Goal: Communication & Community: Answer question/provide support

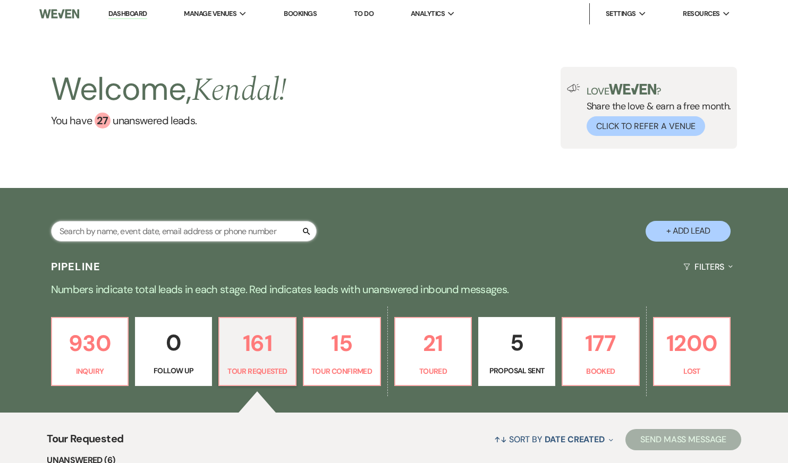
click at [153, 229] on input "text" at bounding box center [184, 231] width 266 height 21
type input "[PERSON_NAME]"
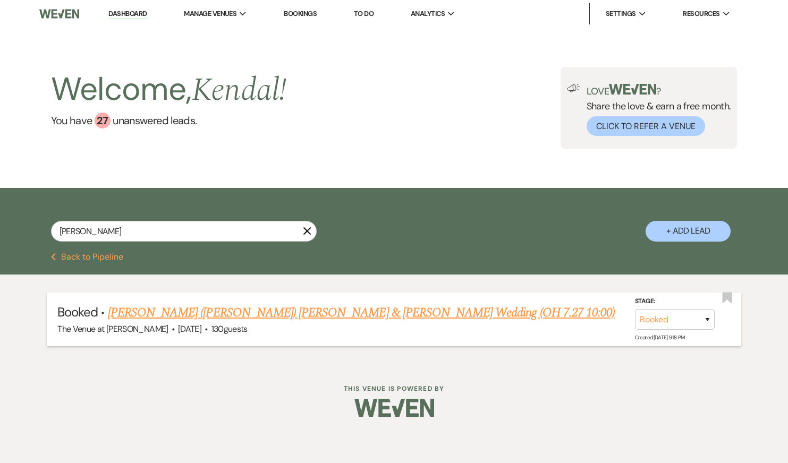
click at [259, 312] on link "[PERSON_NAME] ([PERSON_NAME]) [PERSON_NAME] & [PERSON_NAME] Wedding (OH 7.27 10…" at bounding box center [361, 312] width 507 height 19
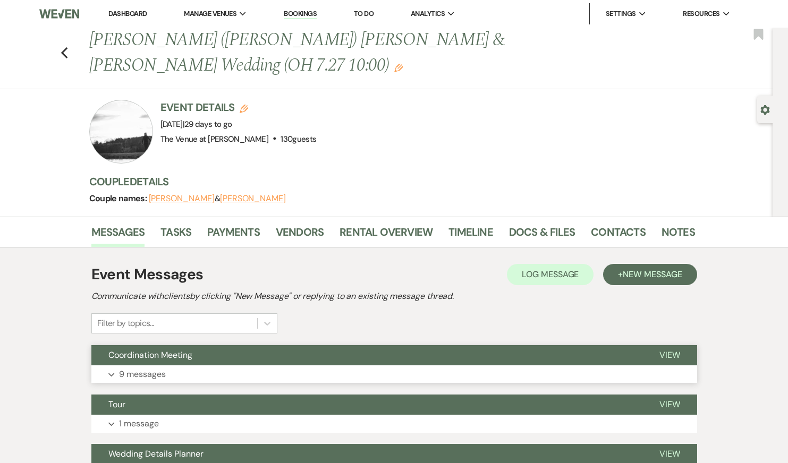
click at [500, 365] on button "Expand 9 messages" at bounding box center [393, 374] width 605 height 18
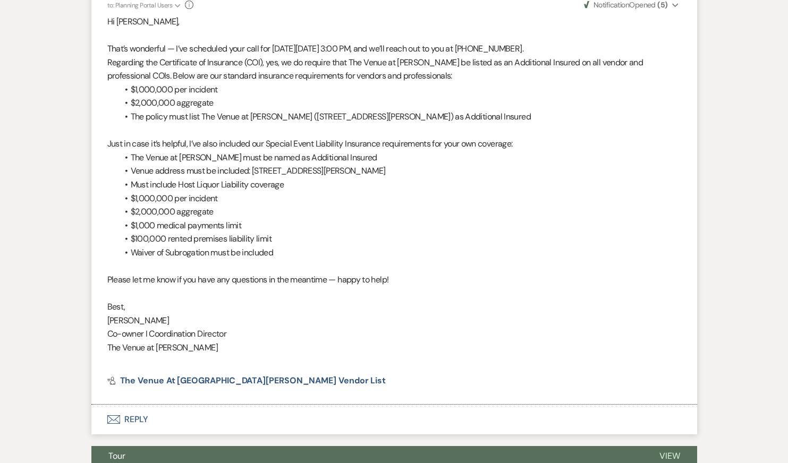
click at [365, 405] on button "Envelope Reply" at bounding box center [393, 420] width 605 height 30
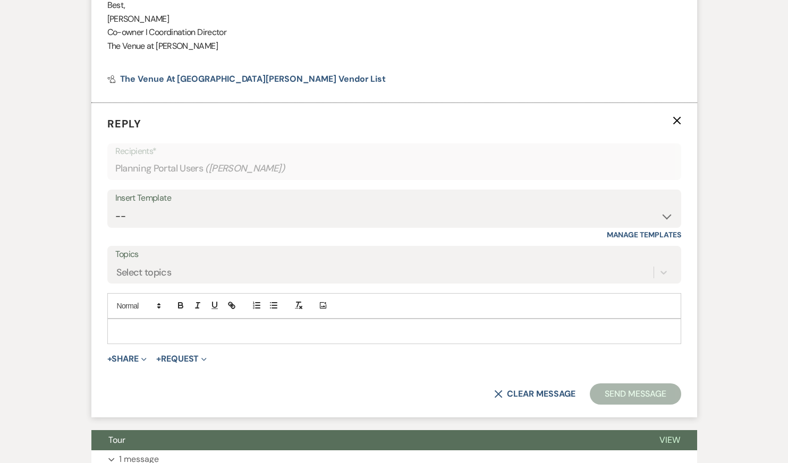
scroll to position [2632, 0]
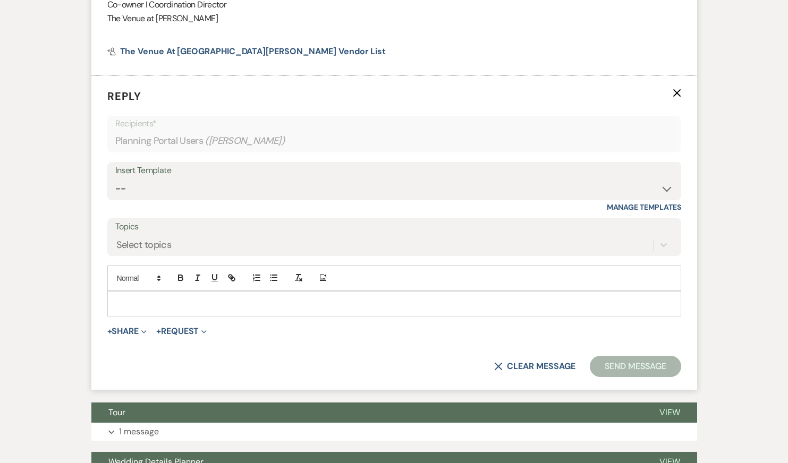
click at [292, 298] on p at bounding box center [394, 304] width 557 height 12
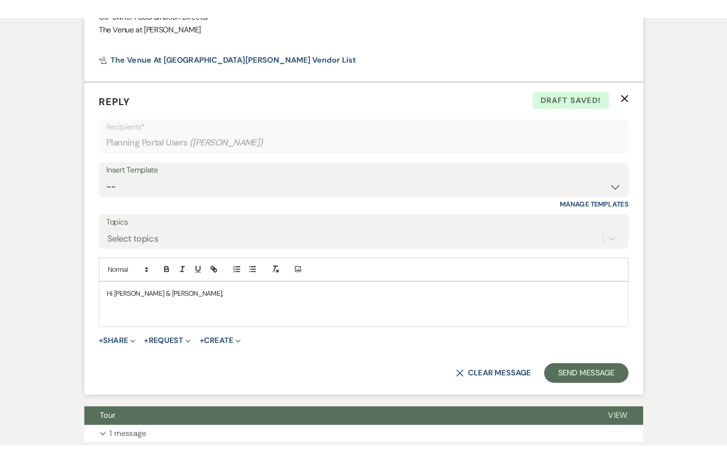
scroll to position [2638, 0]
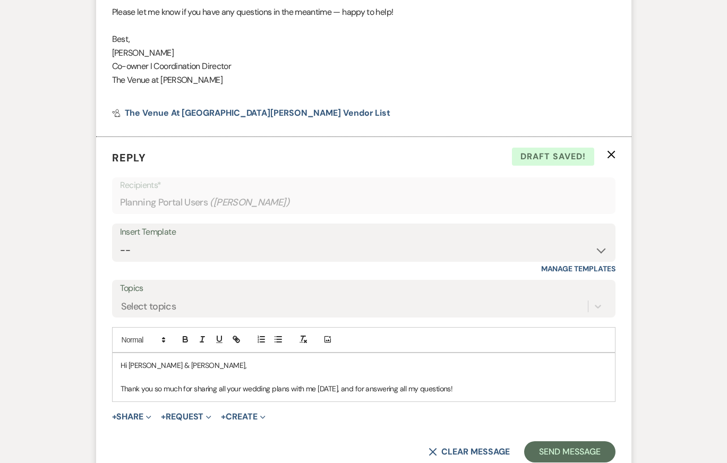
click at [468, 383] on p "Thank you so much for sharing all your wedding plans with me [DATE], and for an…" at bounding box center [364, 389] width 486 height 12
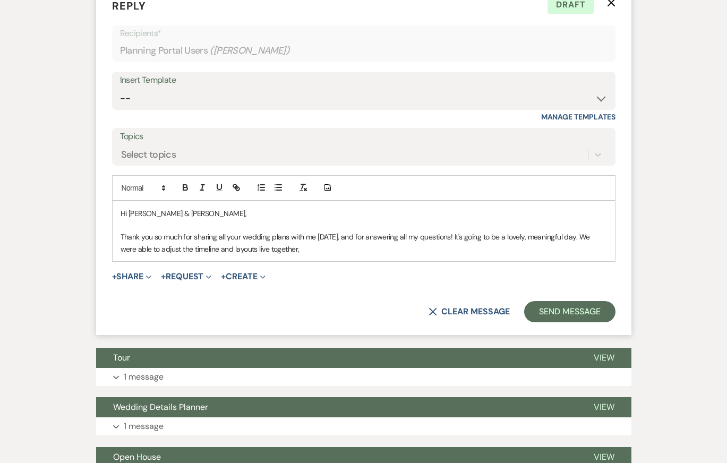
scroll to position [2794, 0]
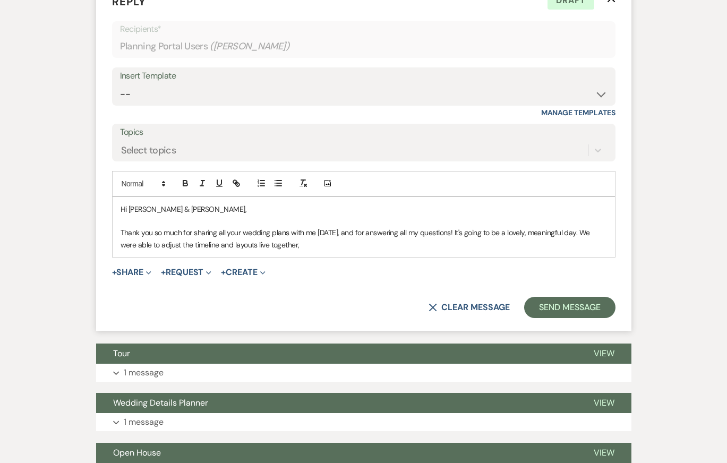
click at [341, 215] on p at bounding box center [364, 221] width 486 height 12
click at [345, 231] on p "Thank you so much for sharing all your wedding plans with me [DATE], and for an…" at bounding box center [364, 239] width 486 height 24
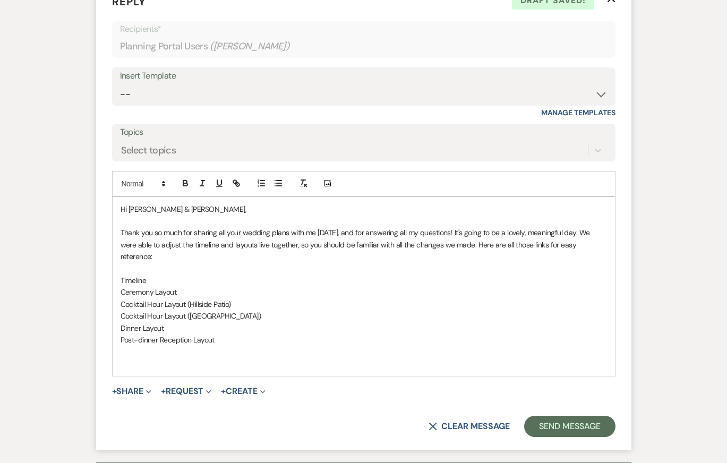
drag, startPoint x: 151, startPoint y: 254, endPoint x: 92, endPoint y: 254, distance: 58.9
click at [229, 177] on button "button" at bounding box center [236, 183] width 15 height 13
paste input "[URL][DOMAIN_NAME]"
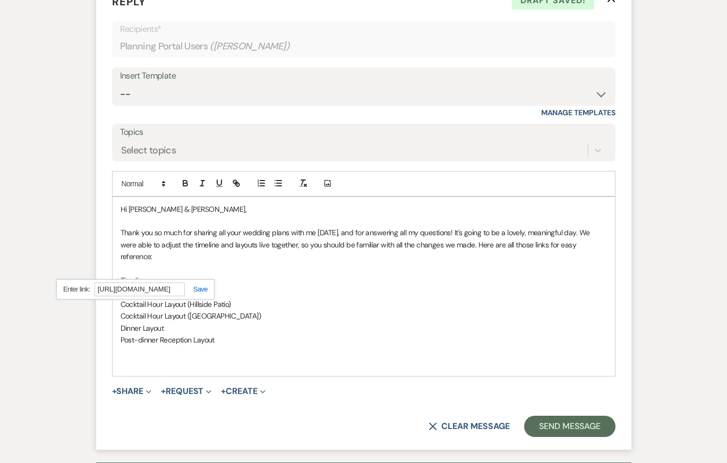
click at [196, 279] on div "[URL][DOMAIN_NAME]" at bounding box center [135, 289] width 158 height 21
click at [202, 285] on link at bounding box center [196, 289] width 23 height 8
click at [257, 275] on p "Timeline" at bounding box center [364, 281] width 486 height 12
drag, startPoint x: 184, startPoint y: 266, endPoint x: 99, endPoint y: 266, distance: 85.5
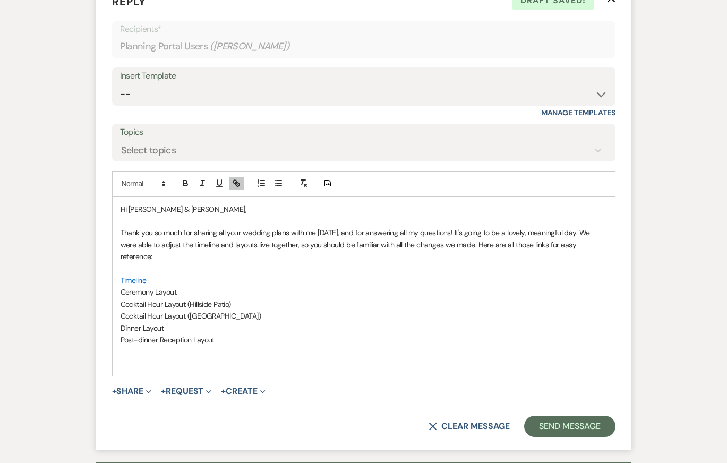
click at [100, 266] on form "Reply X Draft saved! Recipients* Planning Portal Users ( [PERSON_NAME] ) Insert…" at bounding box center [363, 215] width 535 height 469
click at [238, 178] on icon "button" at bounding box center [237, 183] width 10 height 10
paste input "[URL][DOMAIN_NAME]"
click at [213, 297] on link at bounding box center [211, 301] width 23 height 8
drag, startPoint x: 239, startPoint y: 276, endPoint x: 87, endPoint y: 276, distance: 152.9
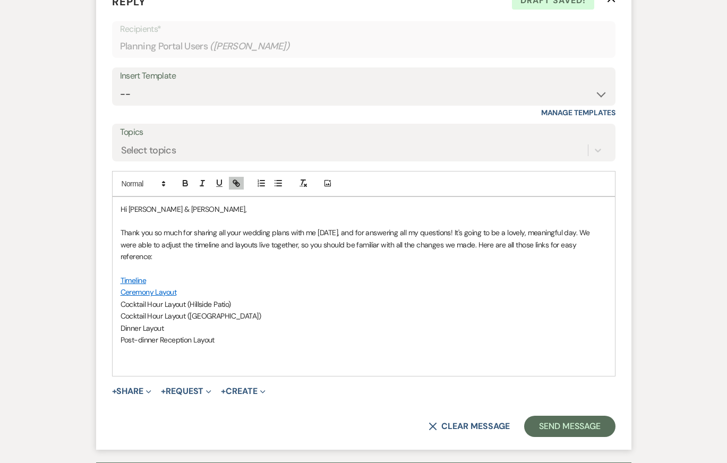
click at [237, 178] on icon "button" at bounding box center [237, 183] width 10 height 10
paste input "[URL][DOMAIN_NAME]"
click at [241, 309] on link at bounding box center [238, 313] width 23 height 8
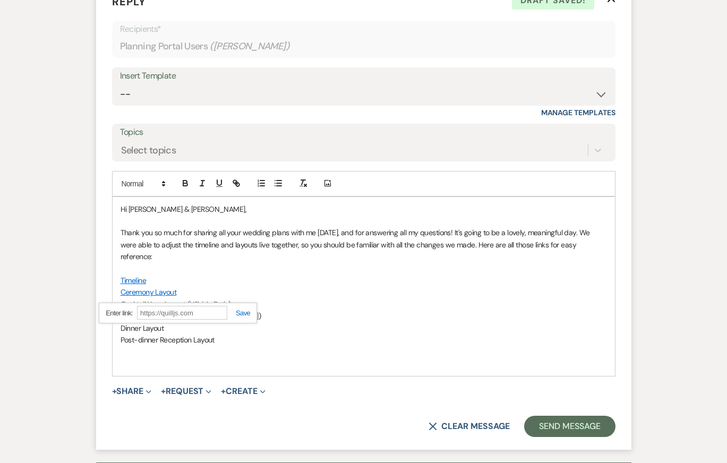
scroll to position [0, 0]
click at [277, 275] on p "Timeline" at bounding box center [364, 281] width 486 height 12
drag, startPoint x: 236, startPoint y: 292, endPoint x: 84, endPoint y: 293, distance: 151.9
click at [236, 183] on icon "button" at bounding box center [238, 185] width 4 height 4
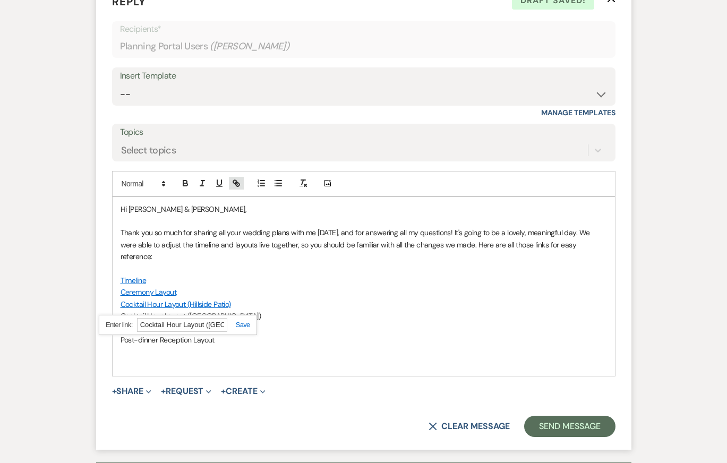
paste input "[URL][DOMAIN_NAME]"
click at [241, 321] on link at bounding box center [238, 325] width 23 height 8
drag, startPoint x: 181, startPoint y: 303, endPoint x: 93, endPoint y: 303, distance: 87.6
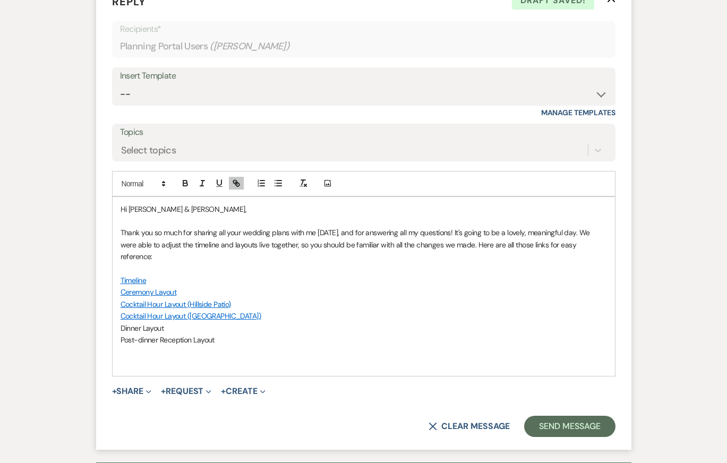
click at [236, 178] on icon "button" at bounding box center [237, 183] width 10 height 10
paste input "[URL][DOMAIN_NAME]"
click at [210, 333] on link at bounding box center [204, 337] width 23 height 8
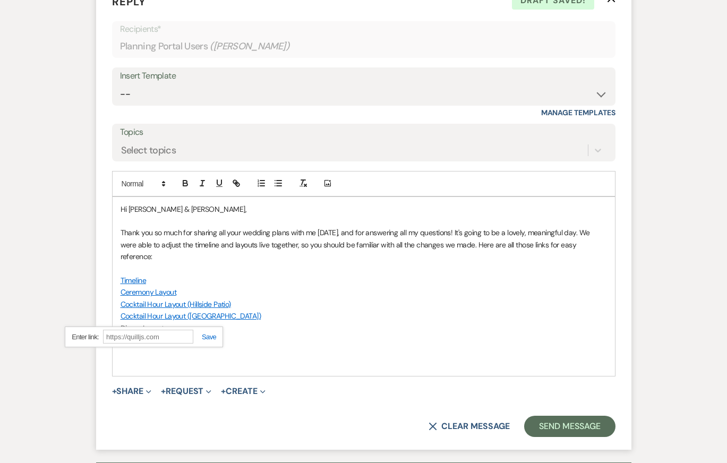
scroll to position [0, 0]
click at [307, 298] on p "Cocktail Hour Layout (Hillside Patio)" at bounding box center [364, 304] width 486 height 12
drag, startPoint x: 220, startPoint y: 316, endPoint x: 100, endPoint y: 316, distance: 119.5
click at [101, 316] on form "Reply X Draft Recipients* Planning Portal Users ( [PERSON_NAME] ) Insert Templa…" at bounding box center [363, 215] width 535 height 469
click at [238, 178] on icon "button" at bounding box center [237, 183] width 10 height 10
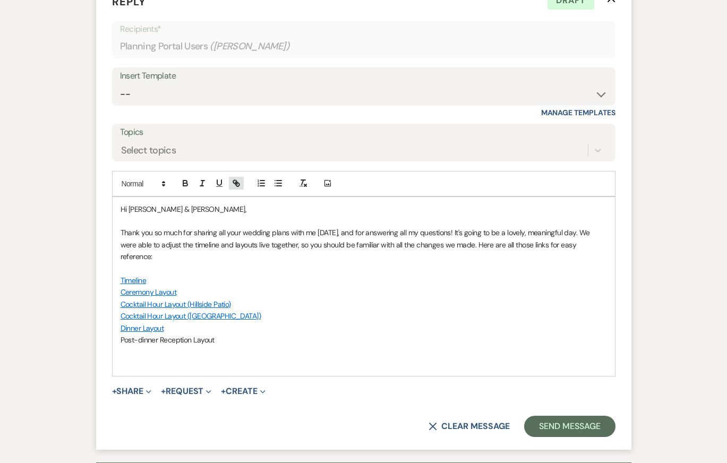
paste input "[URL][DOMAIN_NAME]"
type input "[URL][DOMAIN_NAME]"
click at [232, 345] on link at bounding box center [229, 349] width 23 height 8
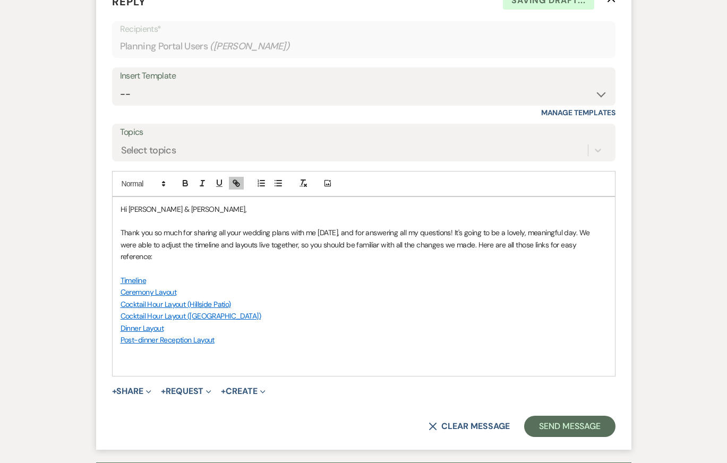
click at [208, 358] on p at bounding box center [364, 364] width 486 height 12
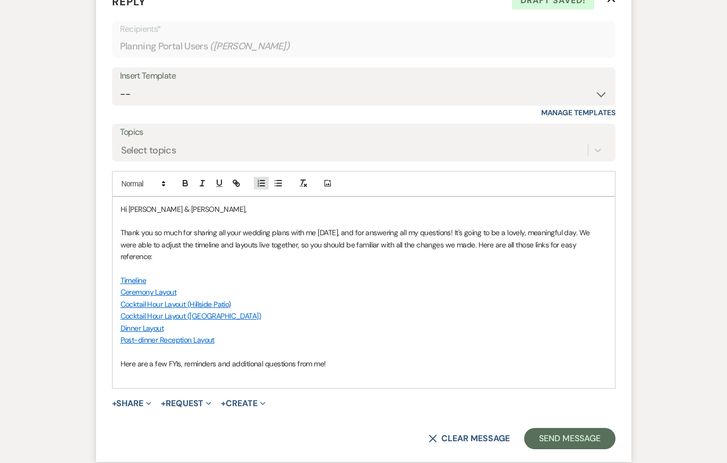
click at [261, 186] on line "button" at bounding box center [262, 186] width 4 height 0
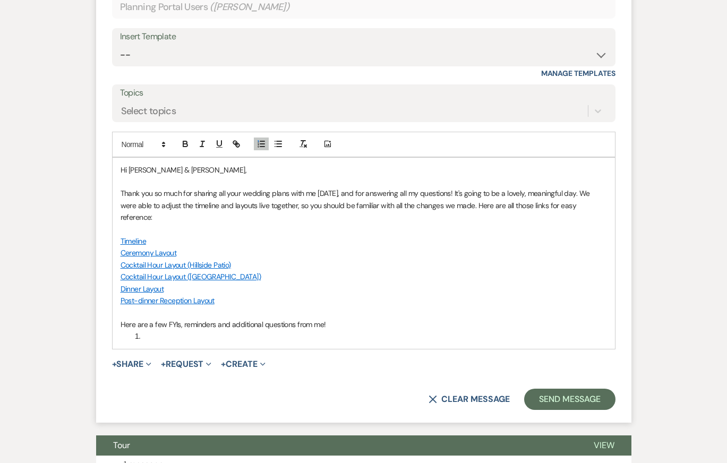
scroll to position [2838, 0]
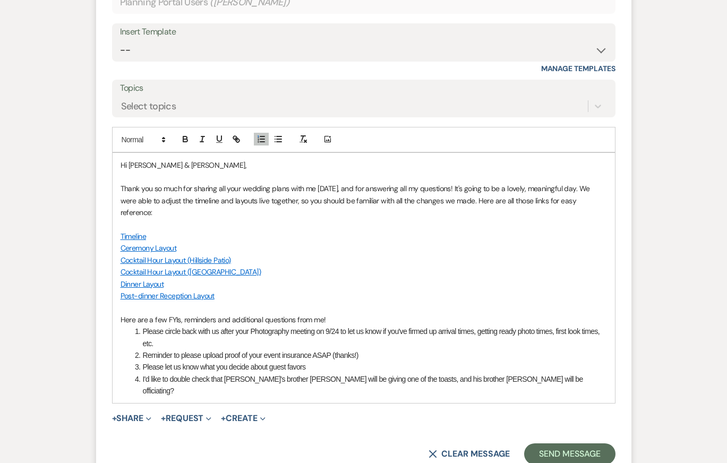
click at [386, 361] on li "Please let us know what you decide about guest favors" at bounding box center [369, 367] width 475 height 12
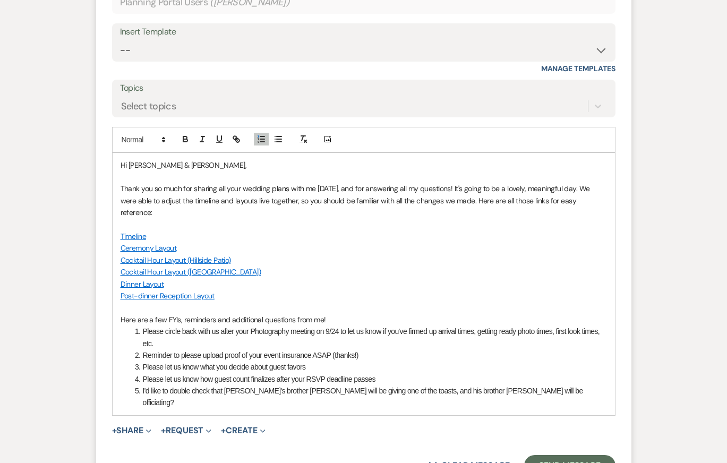
click at [529, 385] on li "I'd like to double check that [PERSON_NAME]'s brother [PERSON_NAME] will be giv…" at bounding box center [369, 397] width 475 height 24
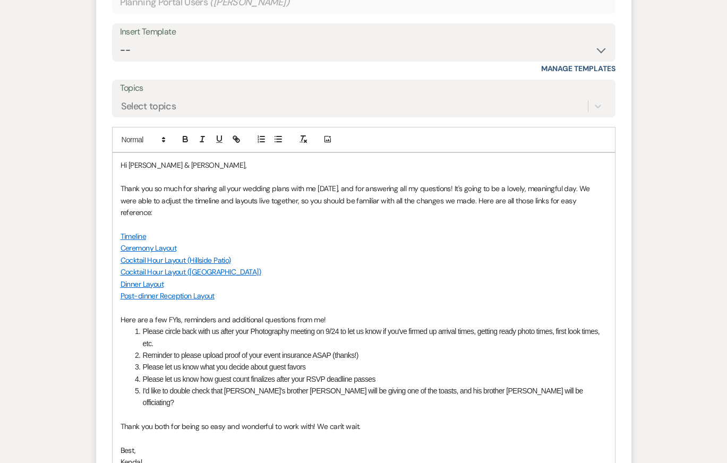
click at [537, 266] on p "Cocktail Hour Layout ([GEOGRAPHIC_DATA])" at bounding box center [364, 272] width 486 height 12
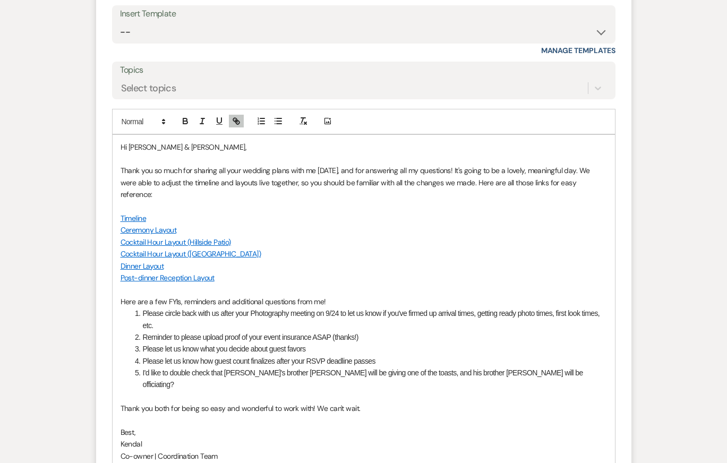
scroll to position [2872, 0]
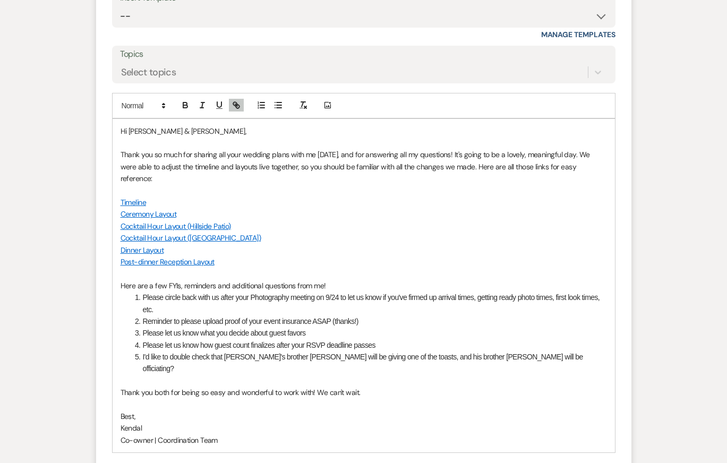
click at [525, 399] on p at bounding box center [364, 405] width 486 height 12
click at [538, 244] on p "Dinner Layout" at bounding box center [364, 250] width 486 height 12
click at [531, 339] on li "Please let us know how guest count finalizes after your RSVP deadline passes" at bounding box center [369, 345] width 475 height 12
click at [537, 256] on p "Post-dinner Reception Layout" at bounding box center [364, 262] width 486 height 12
click at [545, 292] on li "Please circle back with us after your Photography meeting on 9/24 to let us kno…" at bounding box center [369, 304] width 475 height 24
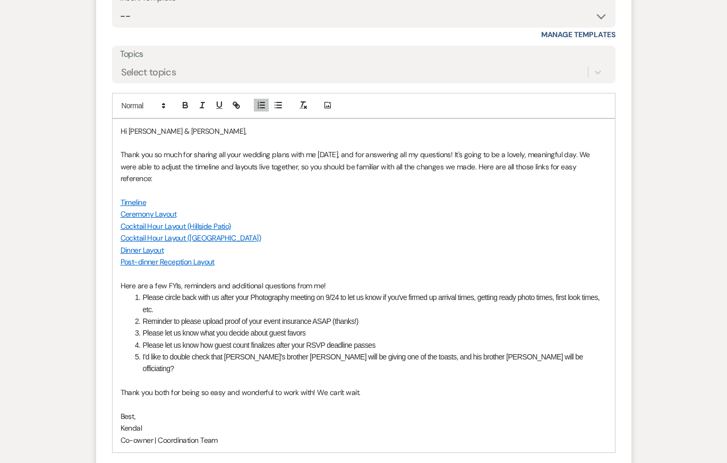
click at [543, 351] on li "I'd like to double check that [PERSON_NAME]'s brother [PERSON_NAME] will be giv…" at bounding box center [369, 363] width 475 height 24
click at [540, 422] on p "Kendal" at bounding box center [364, 428] width 486 height 12
click at [537, 410] on p "Best," at bounding box center [364, 416] width 486 height 12
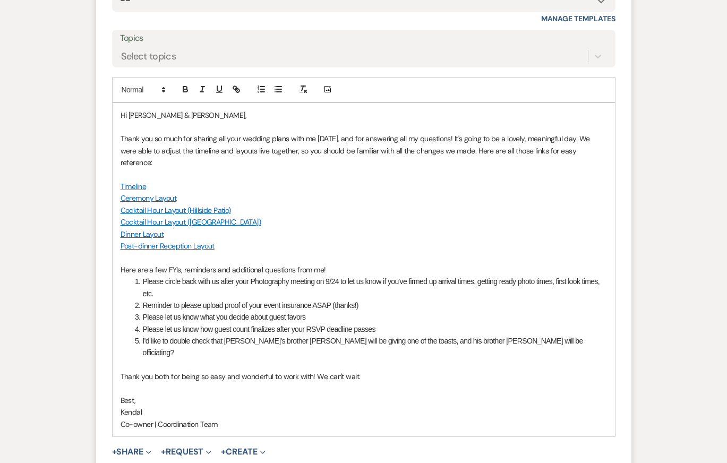
scroll to position [2891, 0]
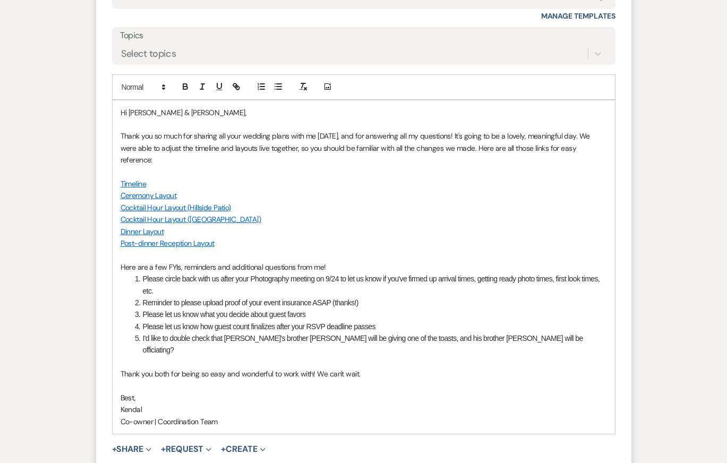
click at [536, 368] on p "Thank you both for being so easy and wonderful to work with! We can't wait." at bounding box center [364, 374] width 486 height 12
click at [525, 309] on li "Please let us know what you decide about guest favors" at bounding box center [369, 315] width 475 height 12
click at [529, 332] on li "I'd like to double check that [PERSON_NAME]'s brother [PERSON_NAME] will be giv…" at bounding box center [369, 344] width 475 height 24
click at [536, 356] on p at bounding box center [364, 362] width 486 height 12
click at [531, 332] on li "I'd like to double check that [PERSON_NAME]'s brother [PERSON_NAME] will be giv…" at bounding box center [369, 344] width 475 height 24
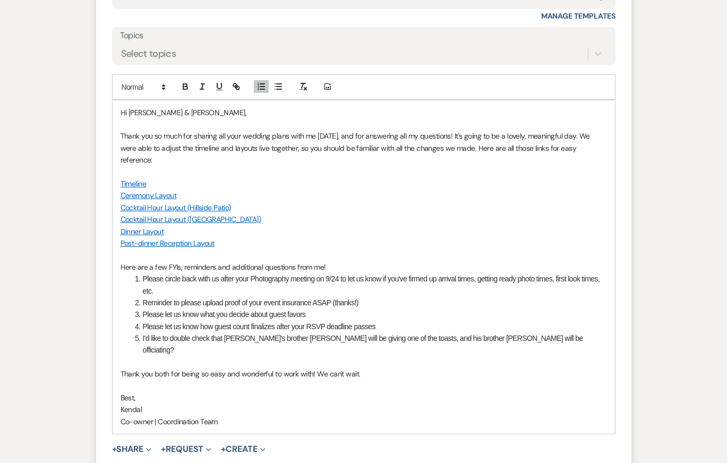
click at [524, 380] on p at bounding box center [364, 386] width 486 height 12
click at [520, 392] on p "Best," at bounding box center [364, 398] width 486 height 12
click at [519, 368] on p "Thank you both for being so easy and wonderful to work with! We can't wait." at bounding box center [364, 374] width 486 height 12
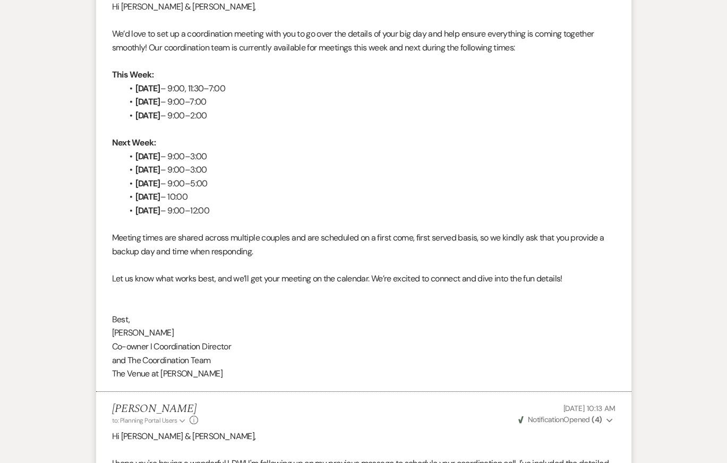
scroll to position [0, 0]
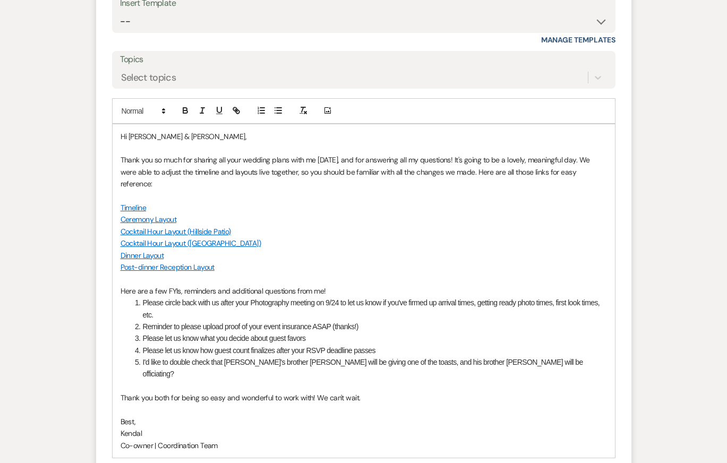
click at [350, 213] on p "Ceremony Layout" at bounding box center [364, 219] width 486 height 12
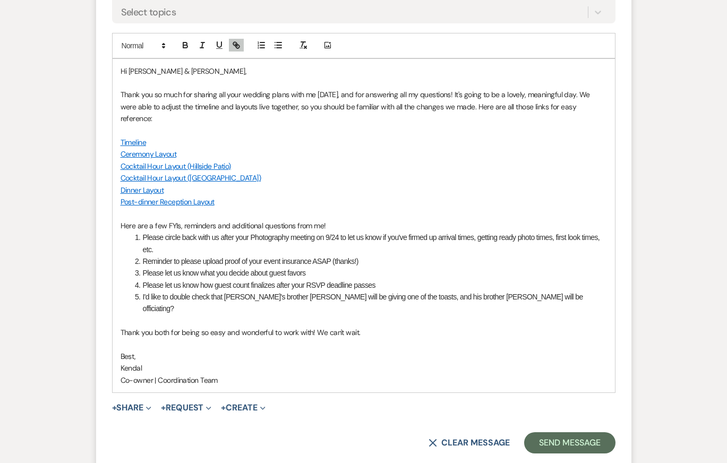
scroll to position [2933, 0]
copy div "Hi [PERSON_NAME] & [PERSON_NAME], Thank you so much for sharing all your weddin…"
click at [454, 314] on p at bounding box center [364, 320] width 486 height 12
click at [561, 432] on button "Send Message" at bounding box center [569, 442] width 91 height 21
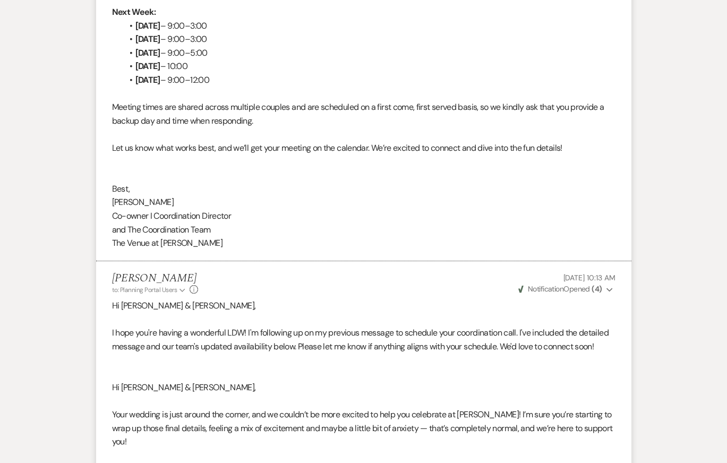
scroll to position [0, 0]
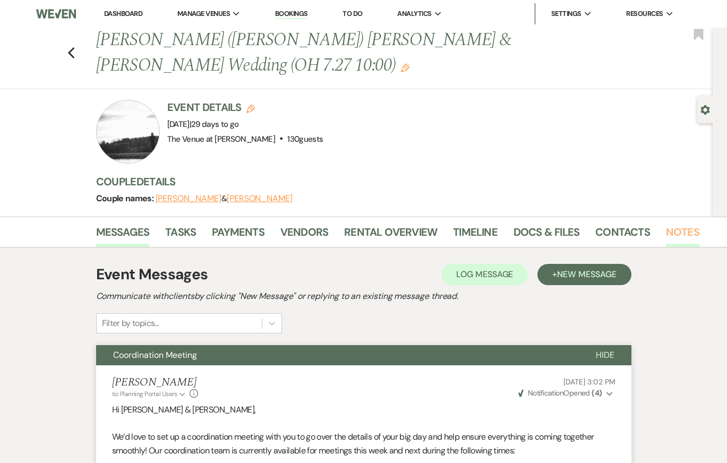
click at [673, 224] on link "Notes" at bounding box center [682, 235] width 33 height 23
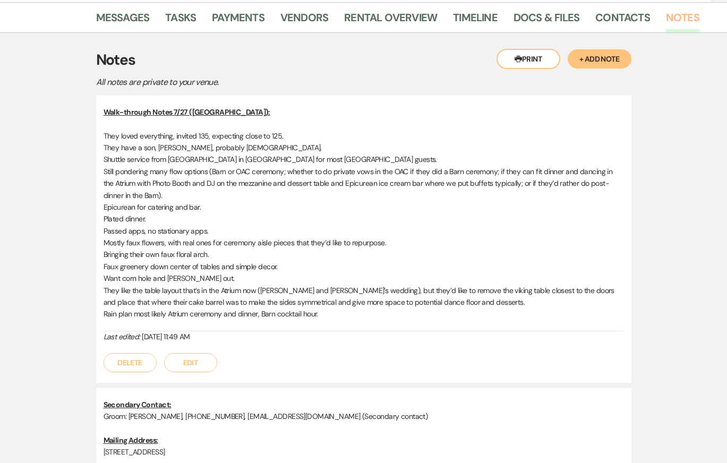
scroll to position [218, 0]
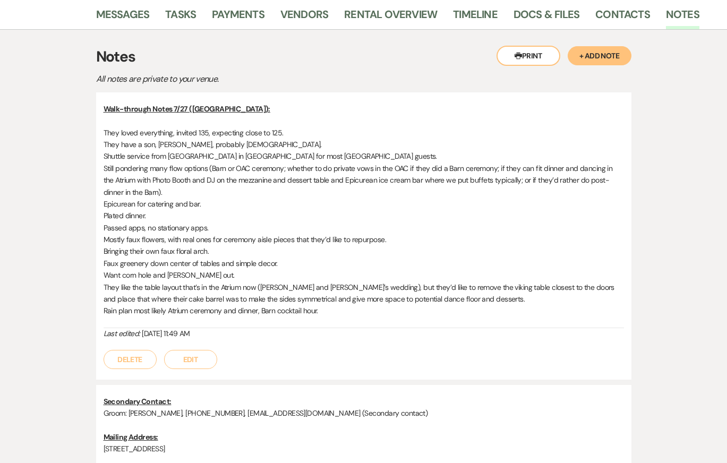
click at [594, 46] on button "+ Add Note" at bounding box center [600, 55] width 64 height 19
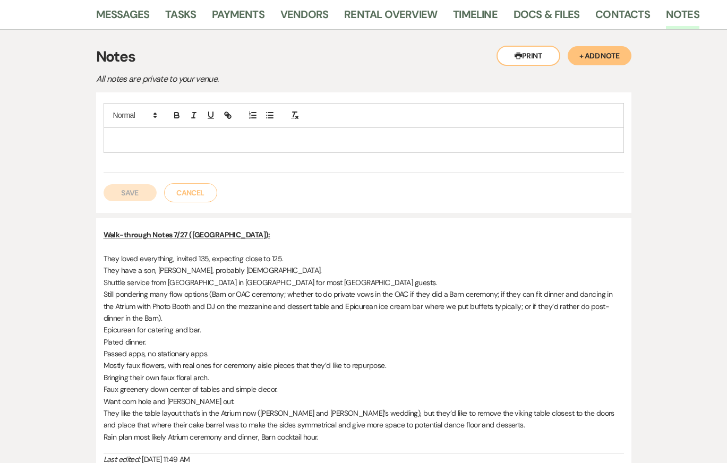
click at [226, 134] on p at bounding box center [363, 140] width 503 height 12
click at [169, 134] on p "Coordination Mtg 9/11 ([GEOGRAPHIC_DATA]):" at bounding box center [363, 140] width 503 height 12
drag, startPoint x: 236, startPoint y: 113, endPoint x: 55, endPoint y: 121, distance: 181.3
click at [55, 121] on div "Messages Tasks Payments Vendors Rental Overview Timeline Docs & Files Contacts …" at bounding box center [363, 329] width 727 height 661
click at [178, 128] on div "Coordination Mtg Notes 9/11 ([GEOGRAPHIC_DATA]): ﻿" at bounding box center [363, 140] width 519 height 24
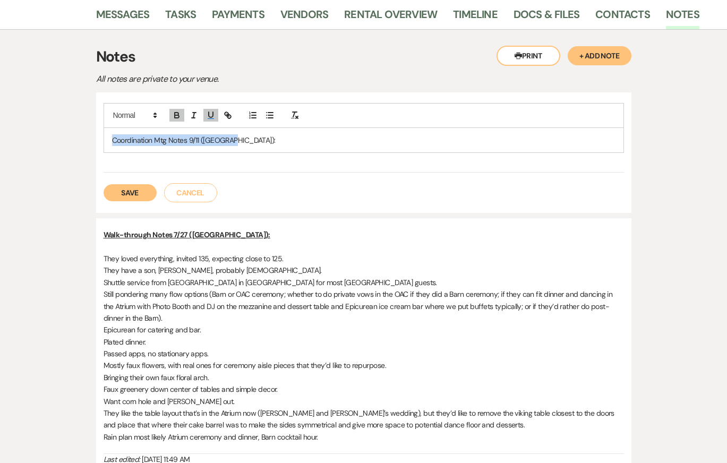
drag, startPoint x: 228, startPoint y: 114, endPoint x: 76, endPoint y: 114, distance: 152.4
click at [77, 114] on div "Printer Print + Add Note Notes All notes are private to your venue. Coordinatio…" at bounding box center [363, 345] width 605 height 630
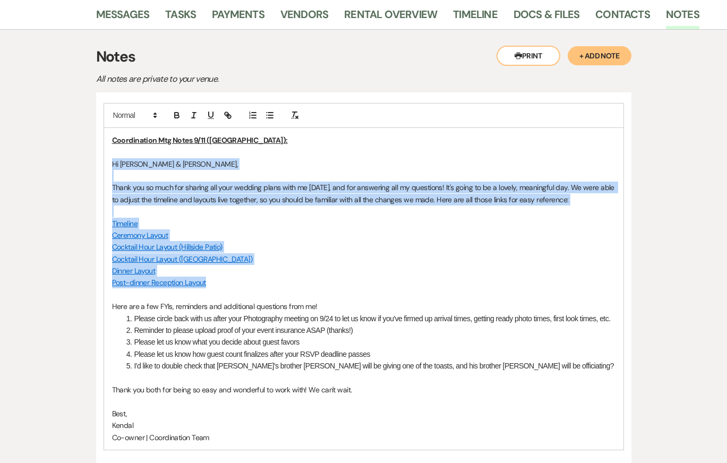
drag, startPoint x: 227, startPoint y: 261, endPoint x: 91, endPoint y: 134, distance: 186.0
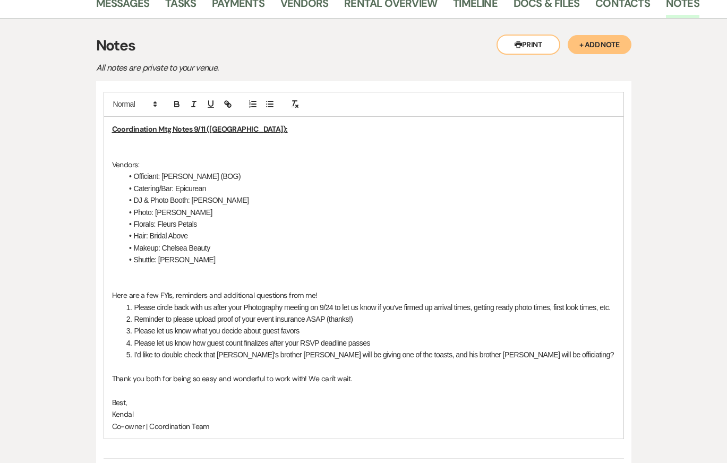
scroll to position [230, 0]
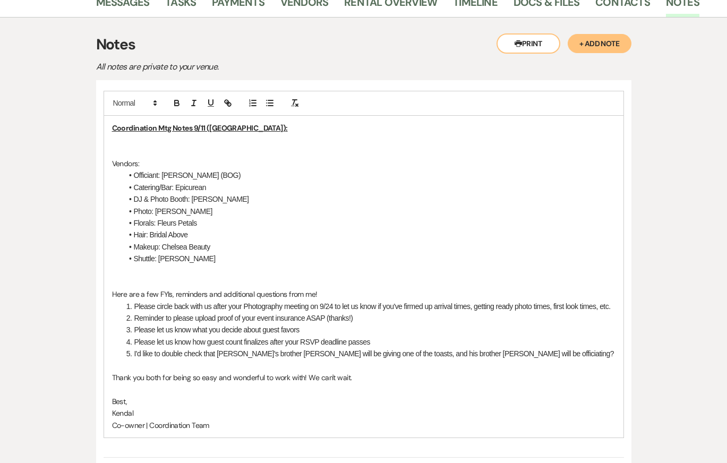
click at [134, 146] on p at bounding box center [363, 152] width 503 height 12
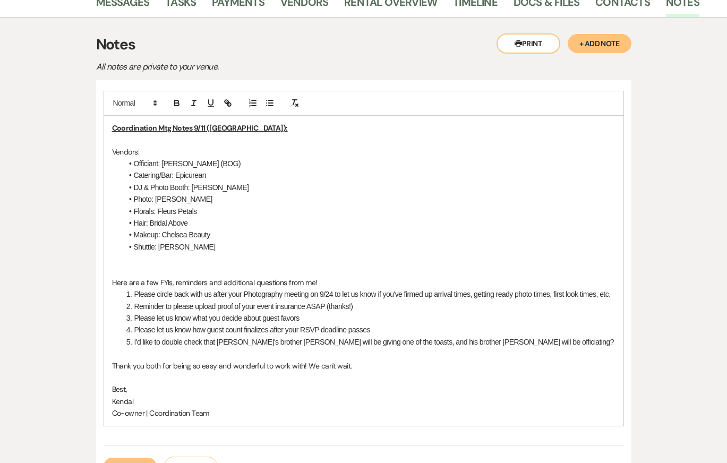
click at [267, 158] on li "Officiant: [PERSON_NAME] (BOG)" at bounding box center [369, 164] width 493 height 12
click at [225, 169] on li "Catering/Bar: Epicurean" at bounding box center [369, 175] width 493 height 12
click at [278, 182] on li "DJ & Photo Booth: [PERSON_NAME]" at bounding box center [369, 188] width 493 height 12
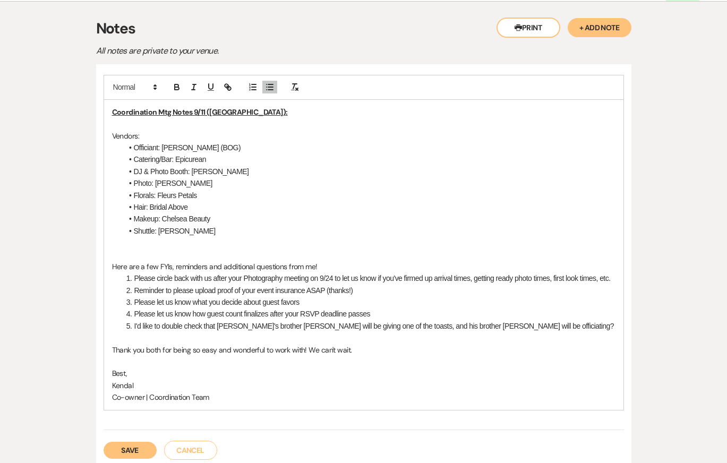
scroll to position [246, 0]
click at [263, 165] on li "DJ & Photo Booth: [PERSON_NAME]" at bounding box center [369, 171] width 493 height 12
click at [253, 189] on li "Florals: Fleurs Petals" at bounding box center [369, 195] width 493 height 12
click at [249, 177] on li "Photo: [PERSON_NAME]" at bounding box center [369, 183] width 493 height 12
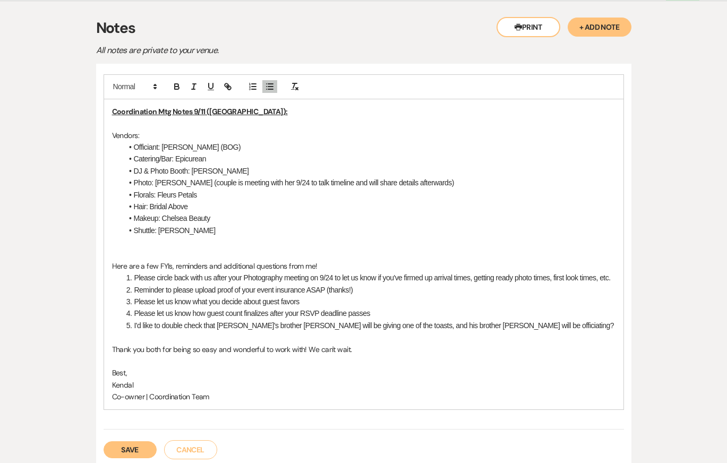
click at [216, 189] on li "Florals: Fleurs Petals" at bounding box center [369, 195] width 493 height 12
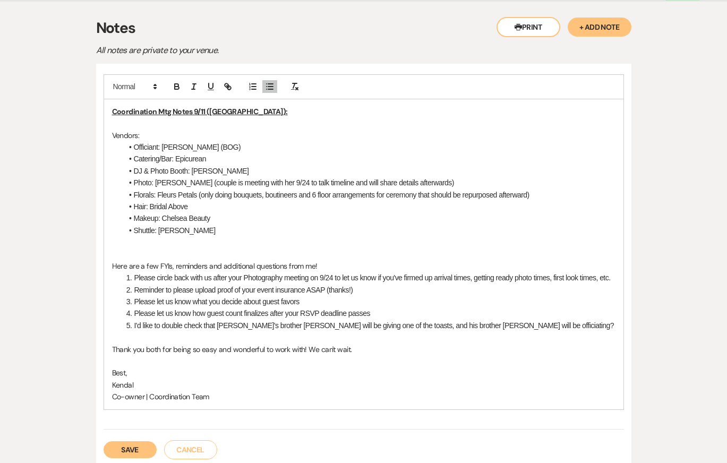
click at [287, 189] on li "Florals: Fleurs Petals (only doing bouquets, boutineers and 6 floor arrangement…" at bounding box center [369, 195] width 493 height 12
click at [243, 201] on li "Hair: Bridal Above" at bounding box center [369, 207] width 493 height 12
click at [252, 212] on li "Makeup: Chelsea Beauty" at bounding box center [369, 218] width 493 height 12
click at [247, 236] on p at bounding box center [363, 242] width 503 height 12
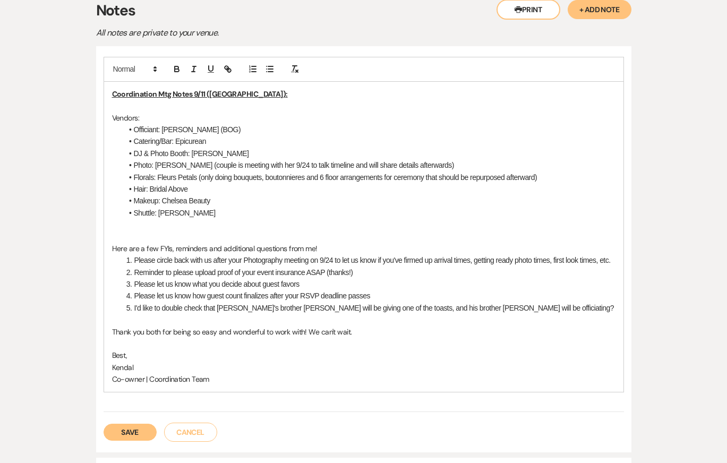
click at [206, 207] on li "Shuttle: [PERSON_NAME]" at bounding box center [369, 213] width 493 height 12
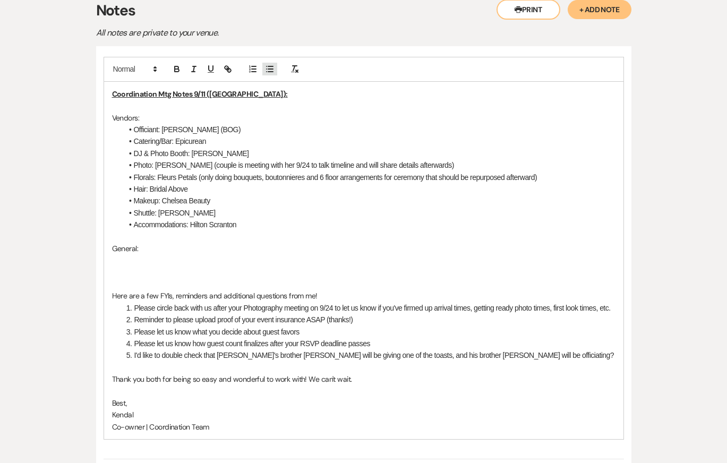
click at [267, 69] on line "button" at bounding box center [267, 69] width 0 height 0
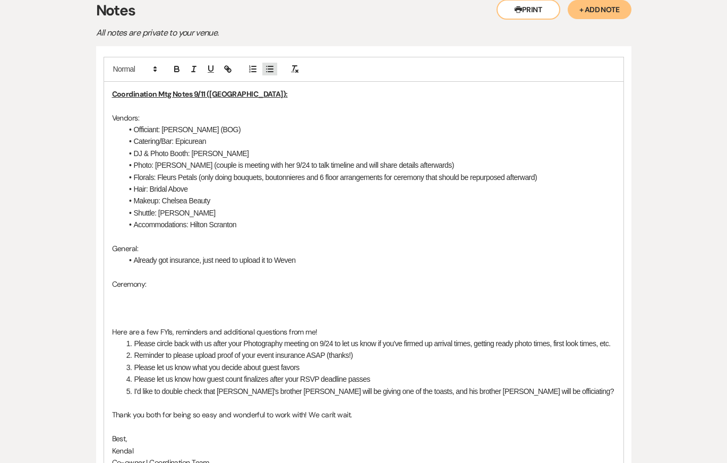
click at [271, 66] on line "button" at bounding box center [270, 66] width 5 height 0
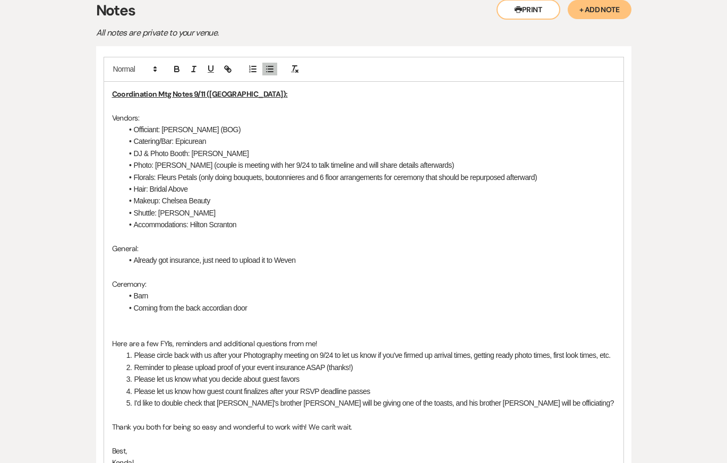
click at [229, 302] on li "Coming from the back accordian door" at bounding box center [369, 308] width 493 height 12
click at [289, 302] on li "Coming from the back accordion door" at bounding box center [369, 308] width 493 height 12
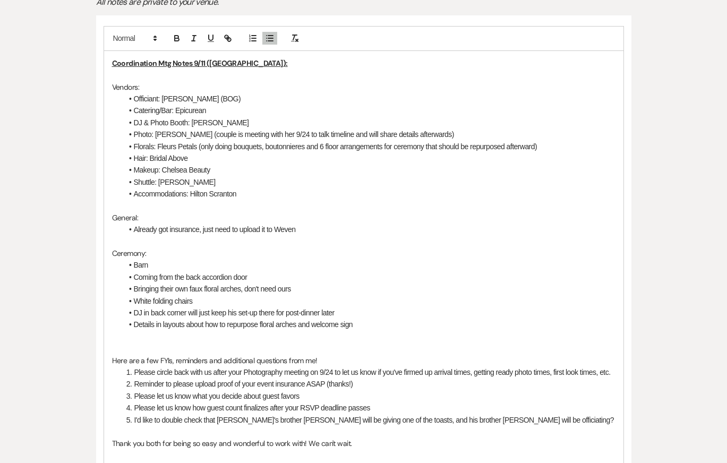
scroll to position [298, 0]
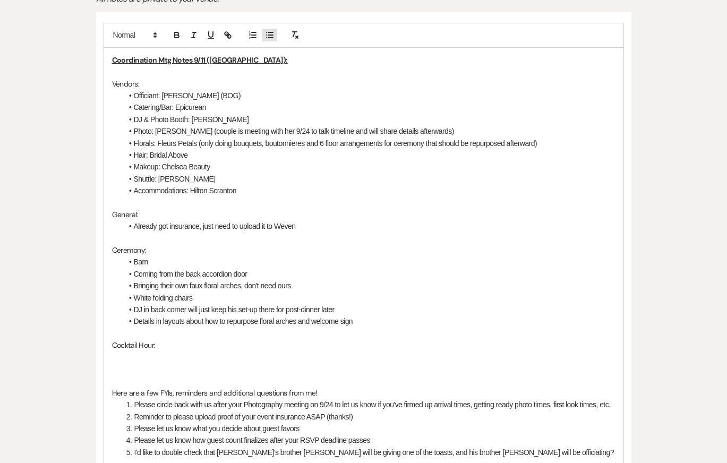
click at [267, 30] on icon "button" at bounding box center [270, 35] width 10 height 10
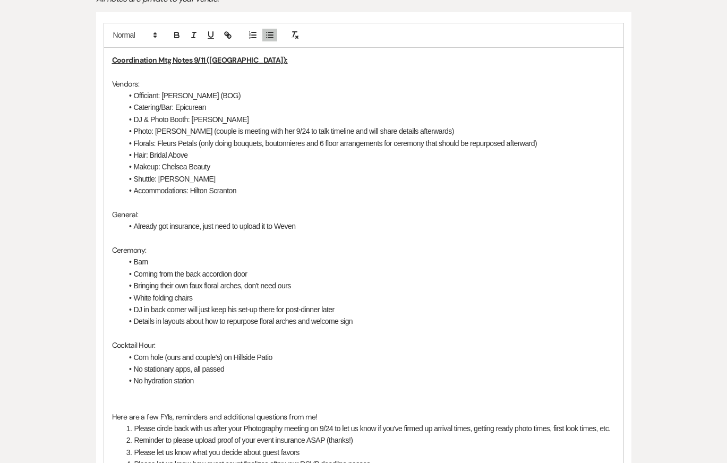
click at [281, 352] on li "Corn hole (ours and couple's) on Hillside Patio" at bounding box center [369, 358] width 493 height 12
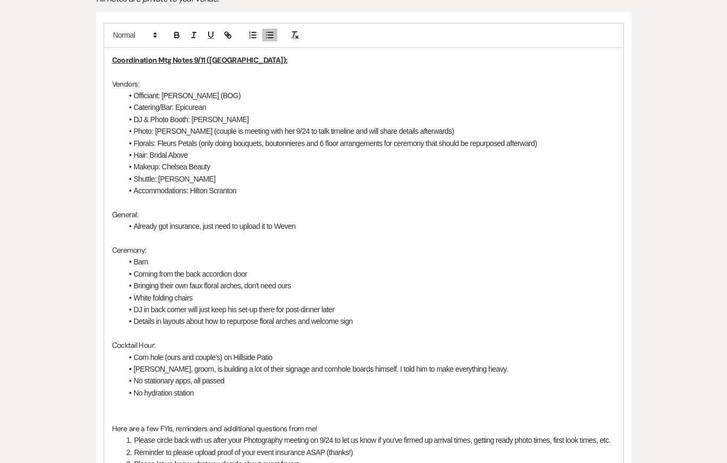
click at [268, 387] on li "No hydration station" at bounding box center [369, 393] width 493 height 12
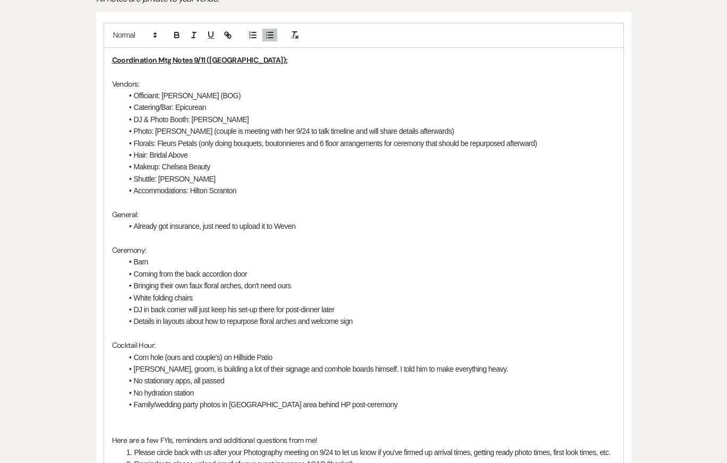
click at [194, 233] on p at bounding box center [363, 239] width 503 height 12
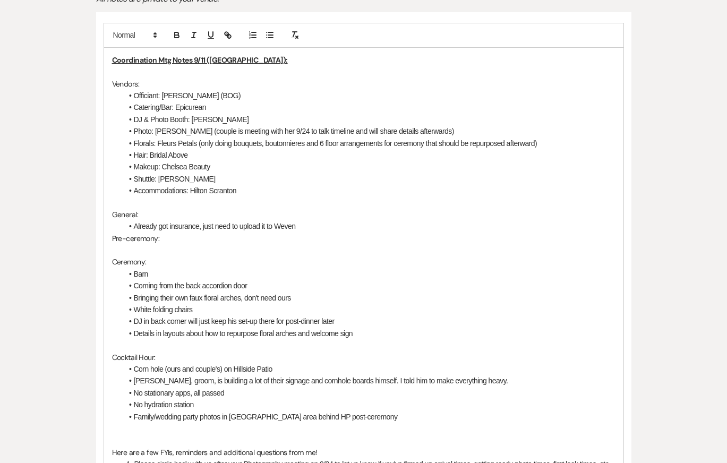
click at [323, 220] on li "Already got insurance, just need to upload it to Weven" at bounding box center [369, 226] width 493 height 12
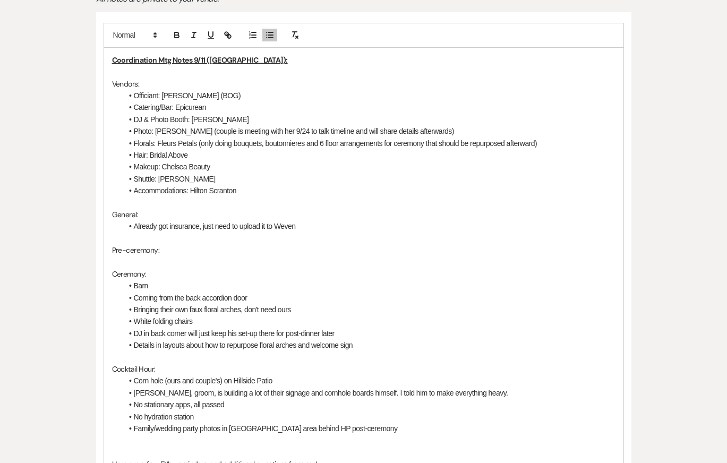
click at [206, 244] on p "Pre-ceremony:" at bounding box center [363, 250] width 503 height 12
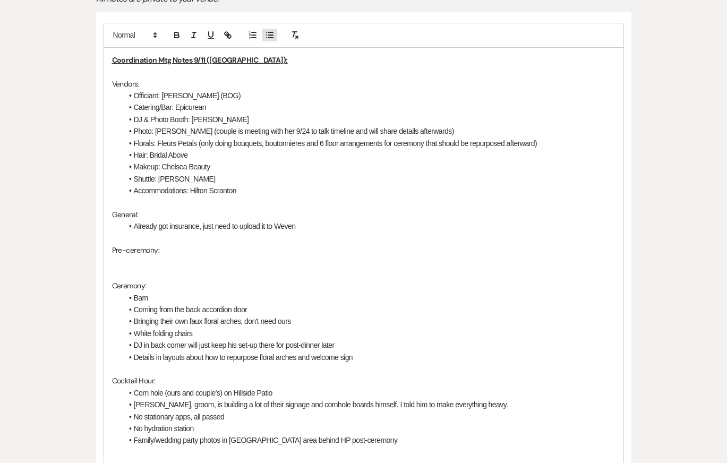
click at [268, 30] on icon "button" at bounding box center [270, 35] width 10 height 10
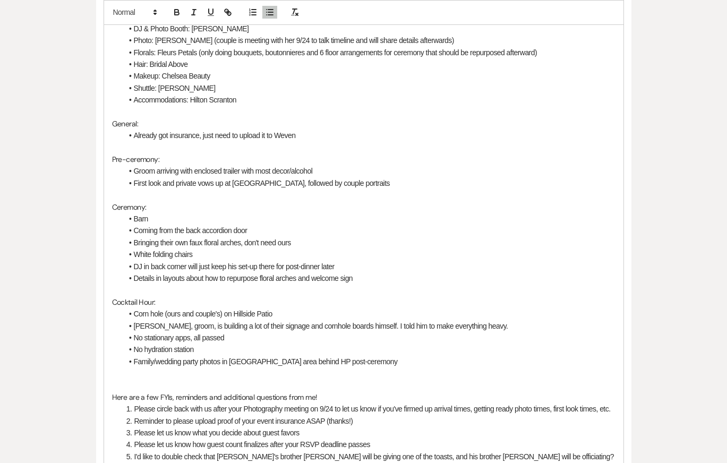
click at [360, 356] on li "Family/wedding party photos in [GEOGRAPHIC_DATA] area behind HP post-ceremony" at bounding box center [369, 362] width 493 height 12
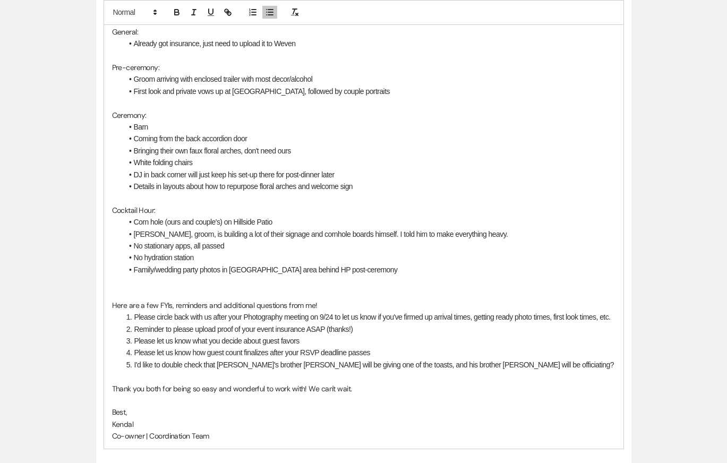
scroll to position [494, 0]
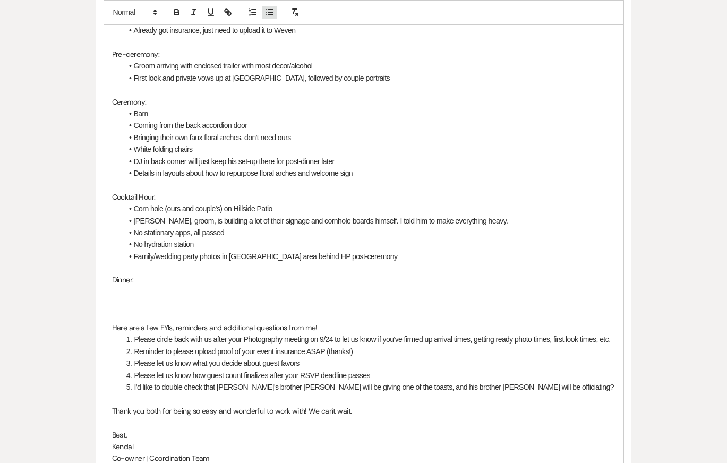
click at [271, 13] on icon "button" at bounding box center [270, 12] width 10 height 10
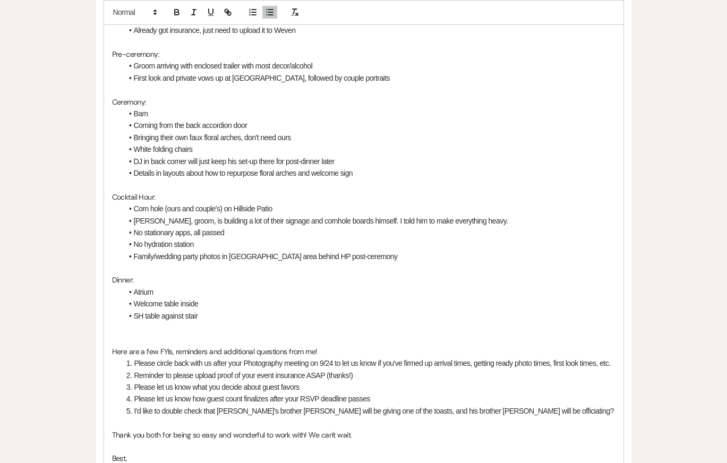
drag, startPoint x: 207, startPoint y: 292, endPoint x: 121, endPoint y: 281, distance: 86.7
click at [121, 281] on div "Coordination Mtg Notes 9/11 (Kendal): Vendors: Officiant: [PERSON_NAME] (BOG) C…" at bounding box center [363, 173] width 519 height 643
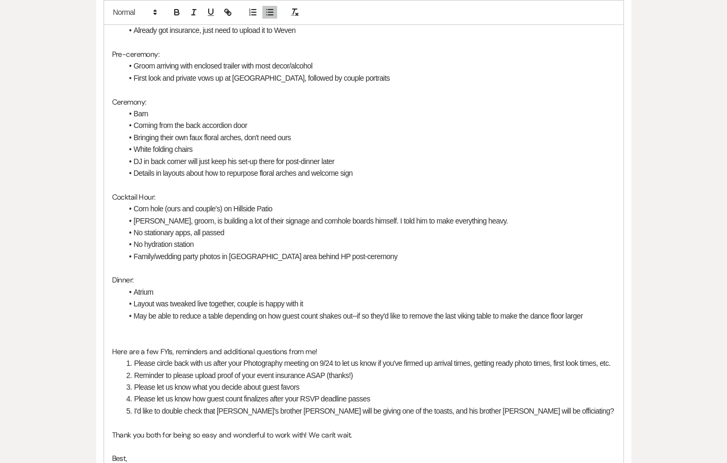
scroll to position [503, 0]
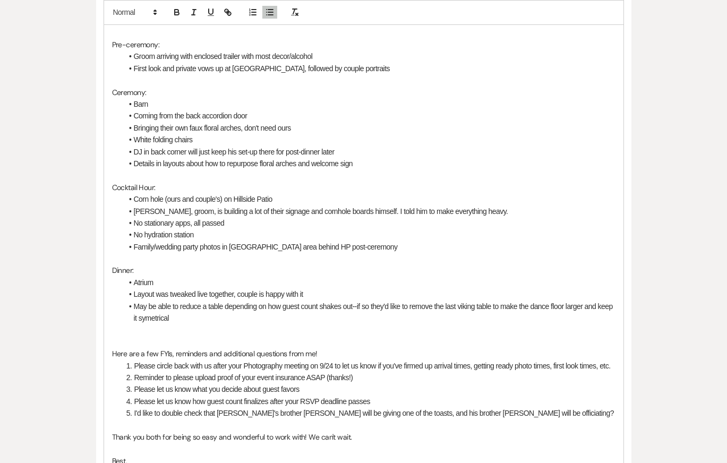
click at [169, 301] on li "May be able to reduce a table depending on how guest count shakes out--if so th…" at bounding box center [369, 313] width 493 height 24
click at [247, 324] on p at bounding box center [363, 330] width 503 height 12
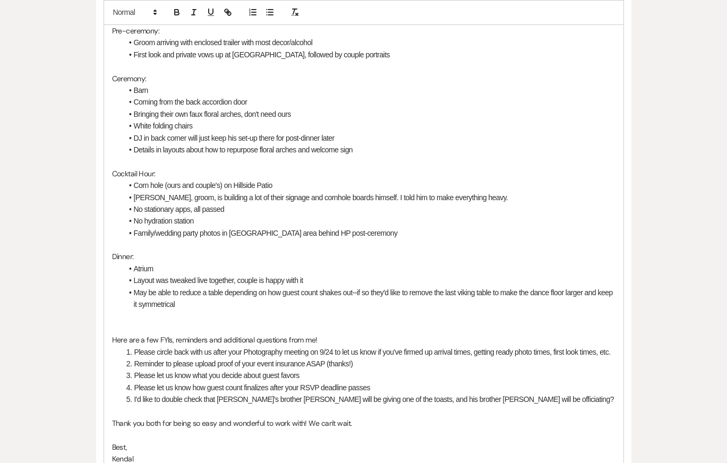
scroll to position [519, 0]
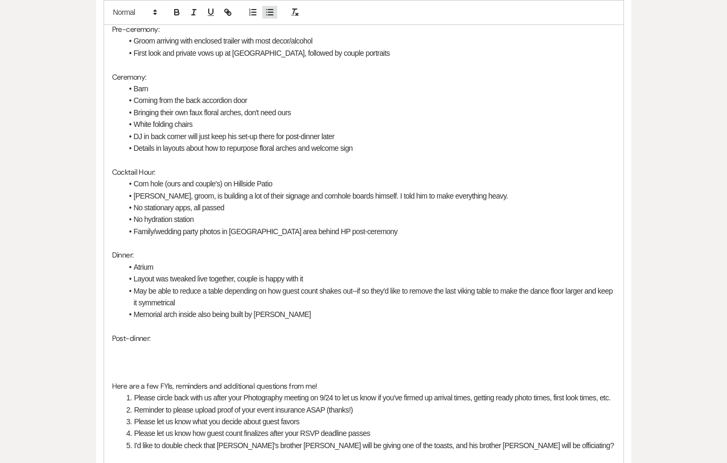
click at [267, 11] on icon "button" at bounding box center [270, 12] width 10 height 10
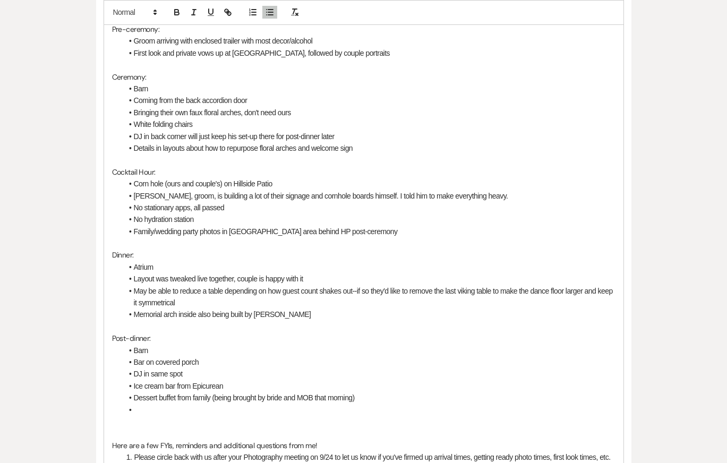
click at [280, 309] on li "Memorial arch inside also being built by [PERSON_NAME]" at bounding box center [369, 315] width 493 height 12
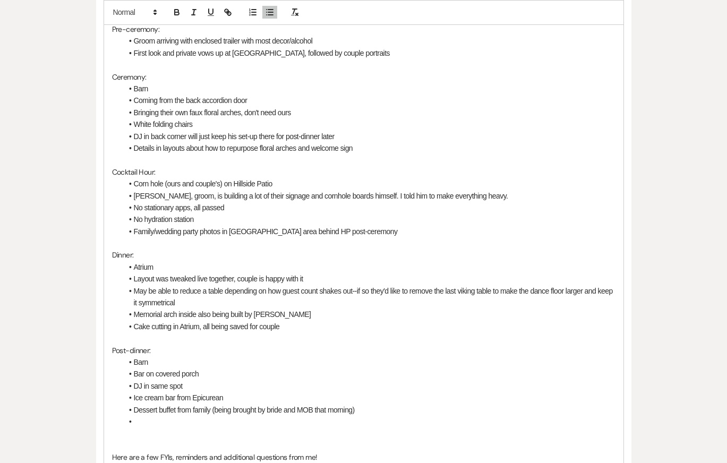
click at [146, 416] on li at bounding box center [369, 422] width 493 height 12
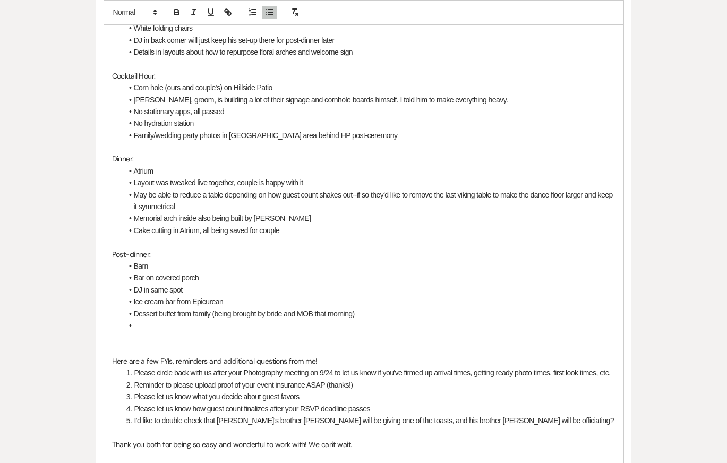
scroll to position [636, 0]
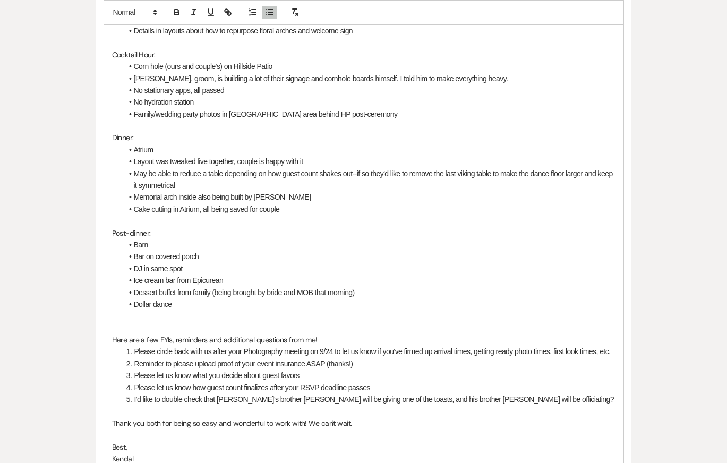
click at [134, 298] on li "Dollar dance" at bounding box center [369, 304] width 493 height 12
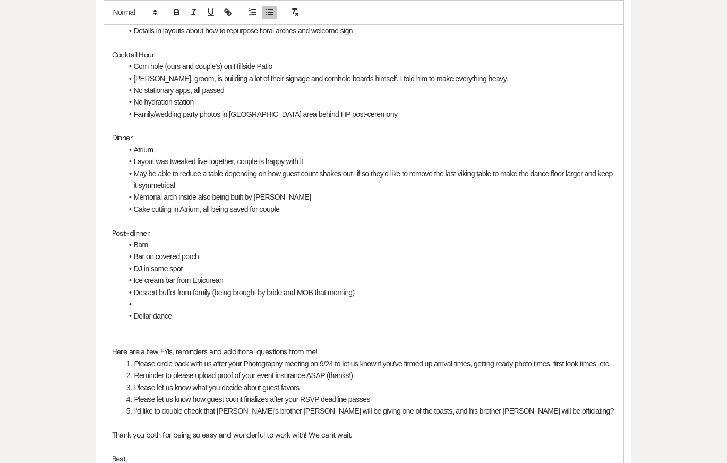
click at [178, 144] on li "Atrium" at bounding box center [369, 150] width 493 height 12
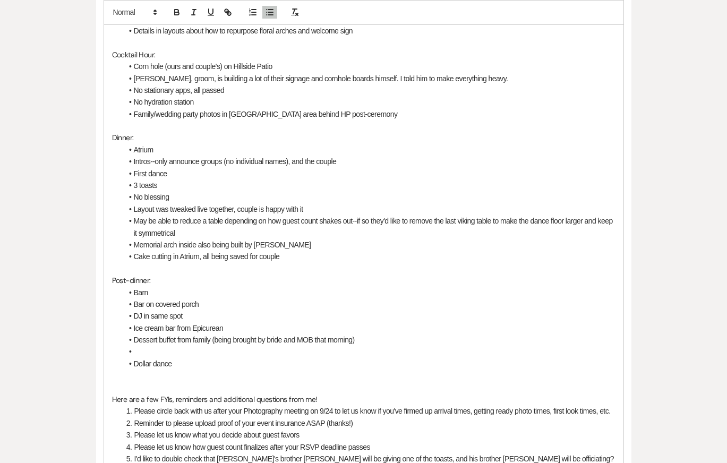
click at [152, 346] on li at bounding box center [369, 352] width 493 height 12
click at [210, 358] on li "Dollar dance" at bounding box center [369, 364] width 493 height 12
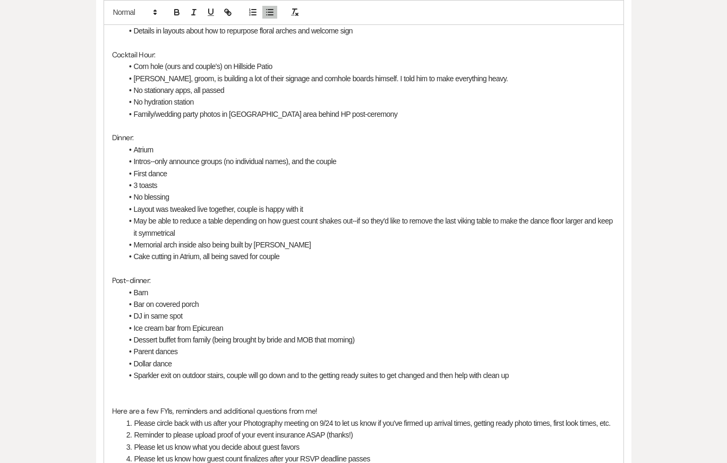
scroll to position [655, 0]
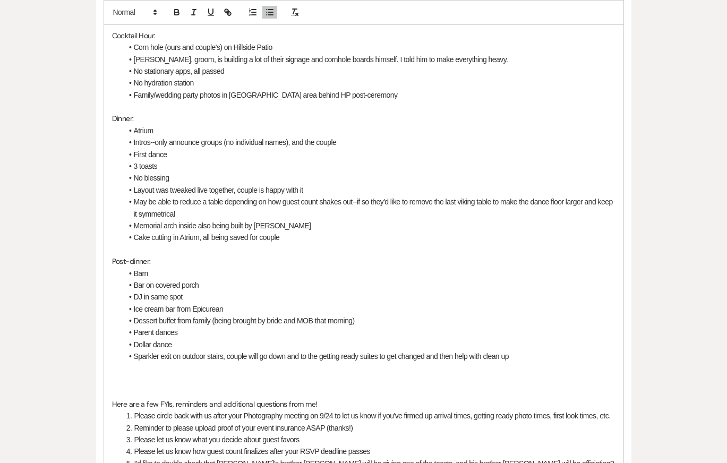
click at [373, 232] on li "Cake cutting in Atrium, all being saved for couple" at bounding box center [369, 238] width 493 height 12
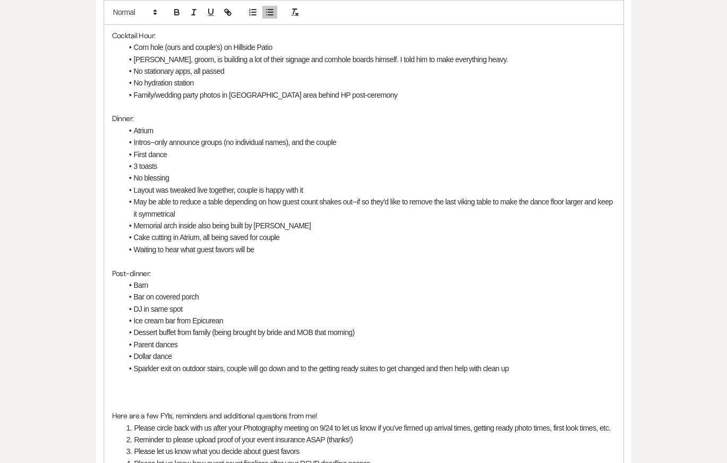
click at [167, 244] on li "Waiting to hear what guest favors will be" at bounding box center [369, 250] width 493 height 12
click at [263, 136] on li "Intros--only announce groups (no individual names), and the couple" at bounding box center [369, 142] width 493 height 12
click at [415, 303] on li "DJ in same spot" at bounding box center [369, 309] width 493 height 12
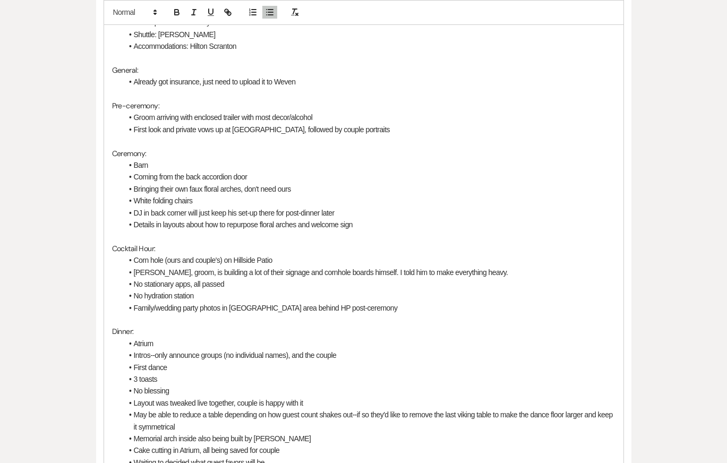
scroll to position [442, 0]
click at [348, 124] on li "First look and private vows up at [GEOGRAPHIC_DATA], followed by couple portrai…" at bounding box center [369, 130] width 493 height 12
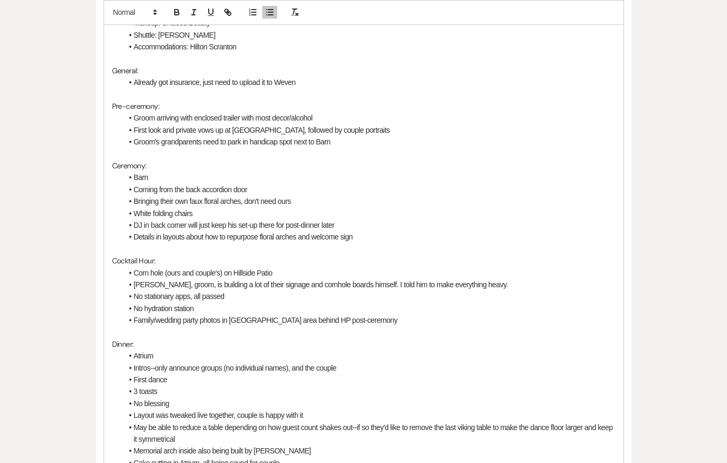
click at [394, 231] on li "Details in layouts about how to repurpose floral arches and welcome sign" at bounding box center [369, 237] width 493 height 12
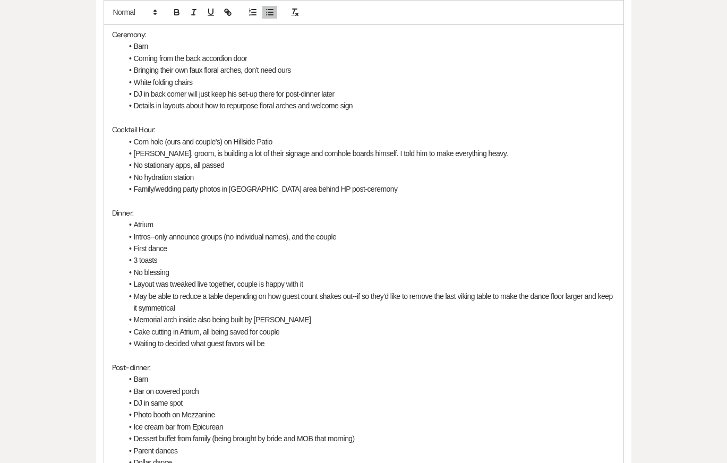
scroll to position [588, 0]
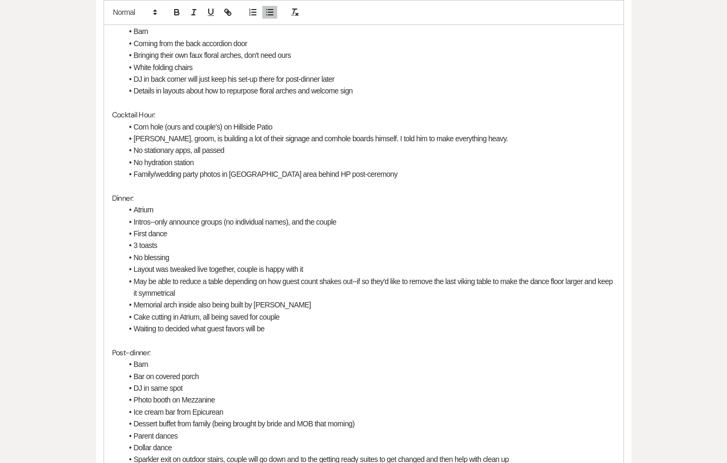
click at [373, 311] on li "Cake cutting in Atrium, all being saved for couple" at bounding box center [369, 317] width 493 height 12
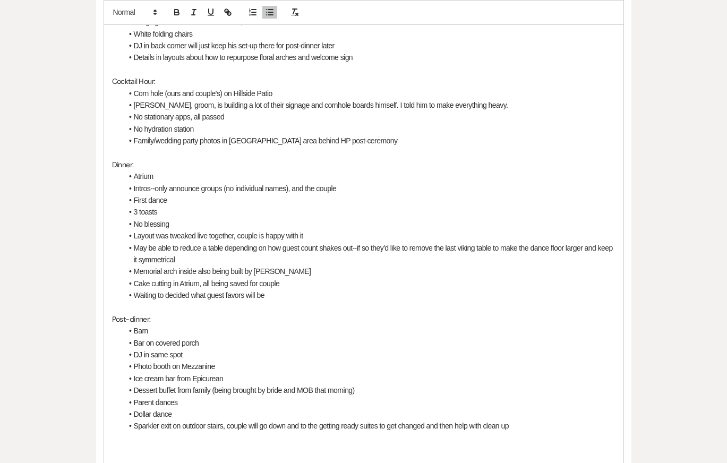
click at [363, 302] on p at bounding box center [363, 308] width 503 height 12
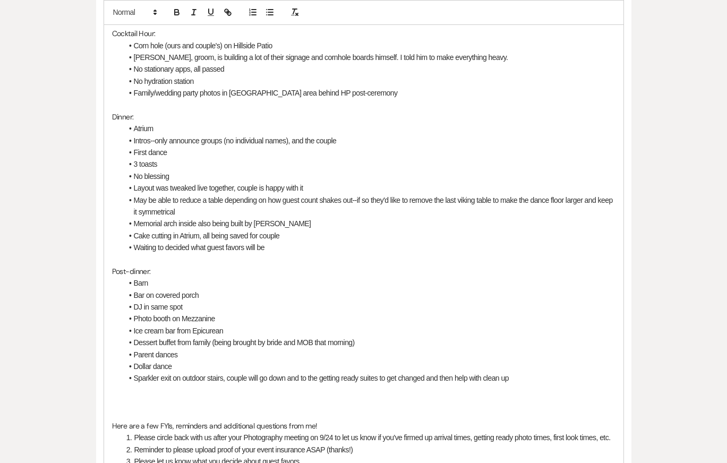
click at [364, 254] on p at bounding box center [363, 260] width 503 height 12
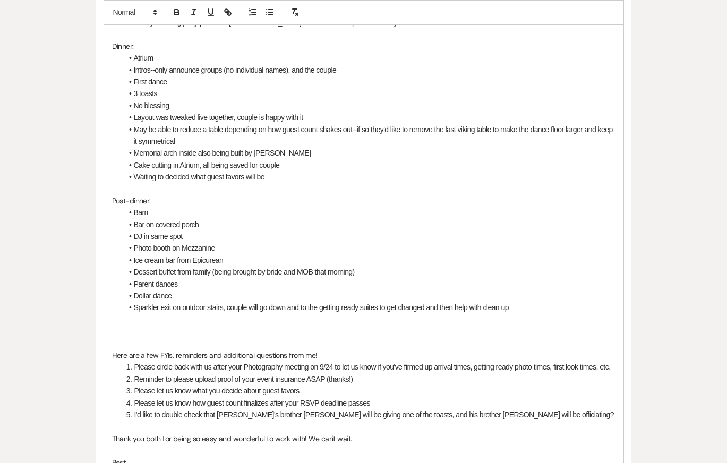
scroll to position [742, 0]
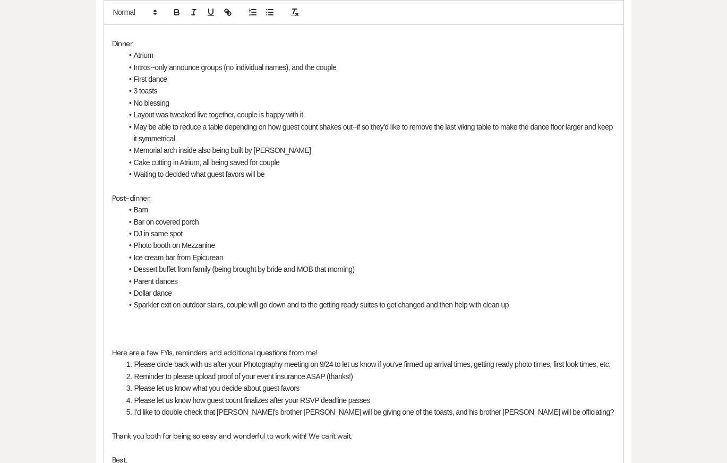
click at [365, 299] on li "Sparkler exit on outdoor stairs, couple will go down and to the getting ready s…" at bounding box center [369, 305] width 493 height 12
click at [365, 323] on p at bounding box center [363, 329] width 503 height 12
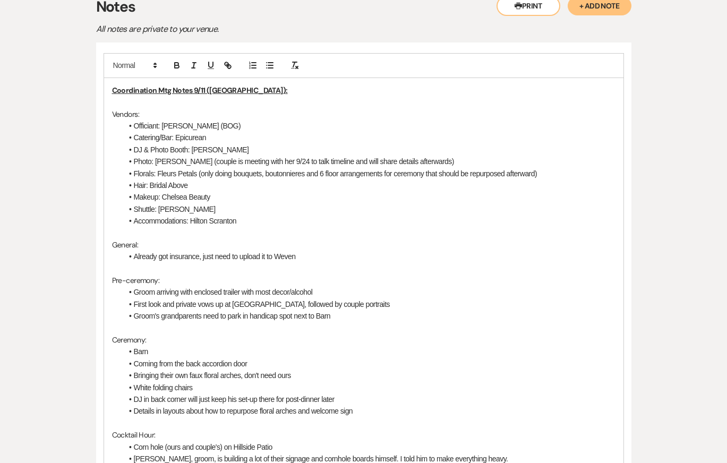
scroll to position [261, 0]
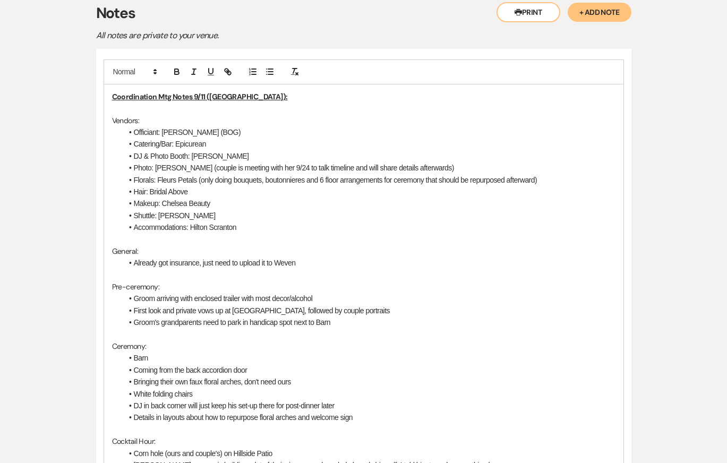
click at [347, 316] on li "Groom's grandparents need to park in handicap spot next to Barn" at bounding box center [369, 322] width 493 height 12
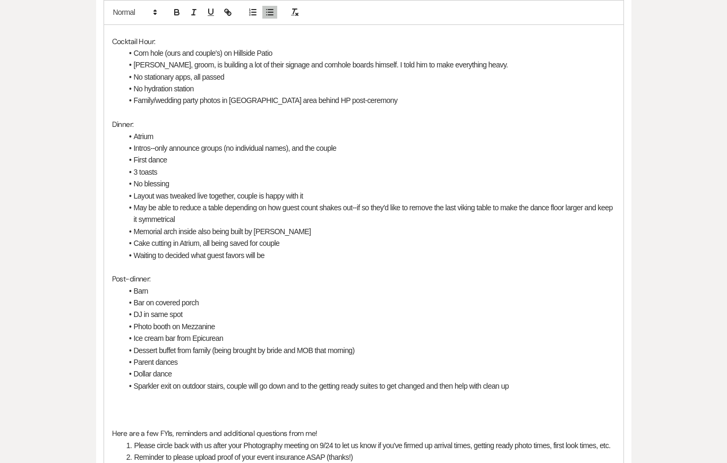
scroll to position [682, 0]
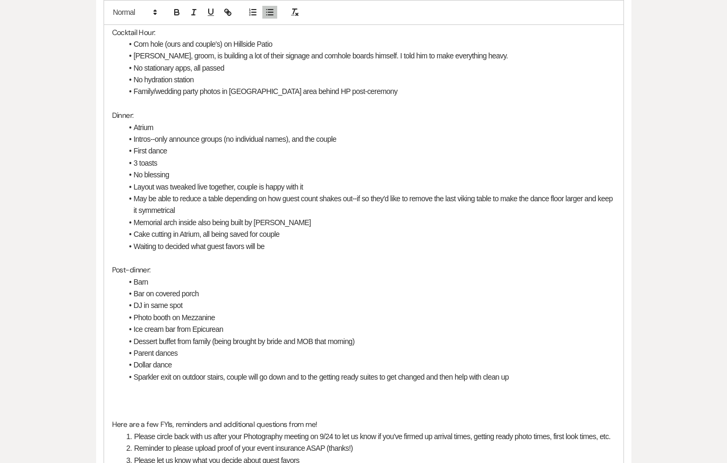
click at [220, 300] on li "DJ in same spot" at bounding box center [369, 306] width 493 height 12
click at [236, 312] on li "Photo booth on Mezzanine" at bounding box center [369, 318] width 493 height 12
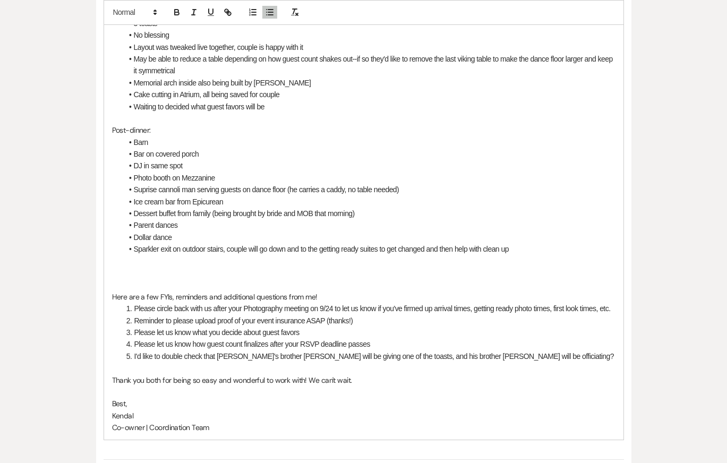
scroll to position [839, 0]
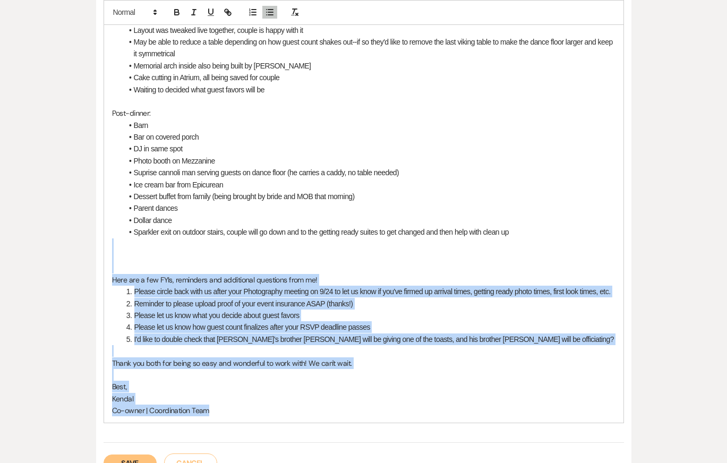
drag, startPoint x: 169, startPoint y: 223, endPoint x: 243, endPoint y: 388, distance: 180.7
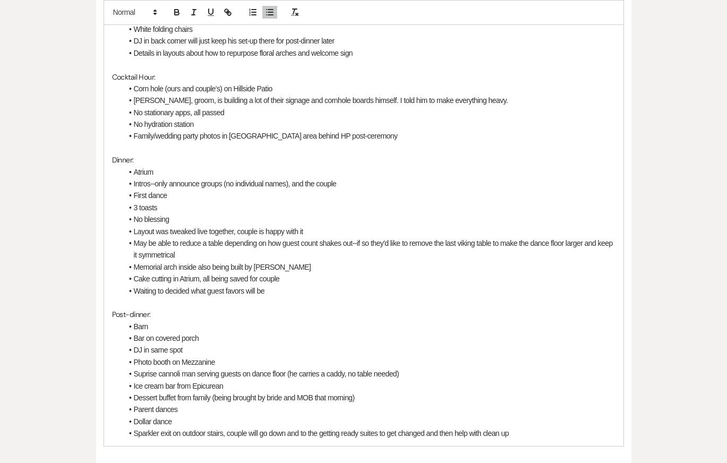
scroll to position [766, 0]
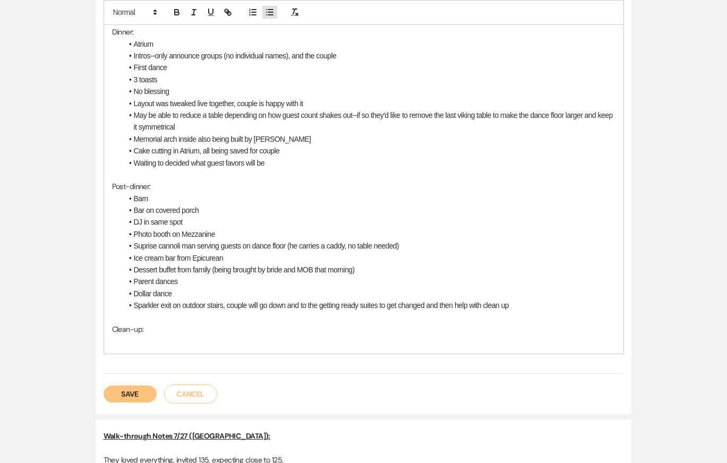
click at [267, 11] on icon "button" at bounding box center [270, 12] width 10 height 10
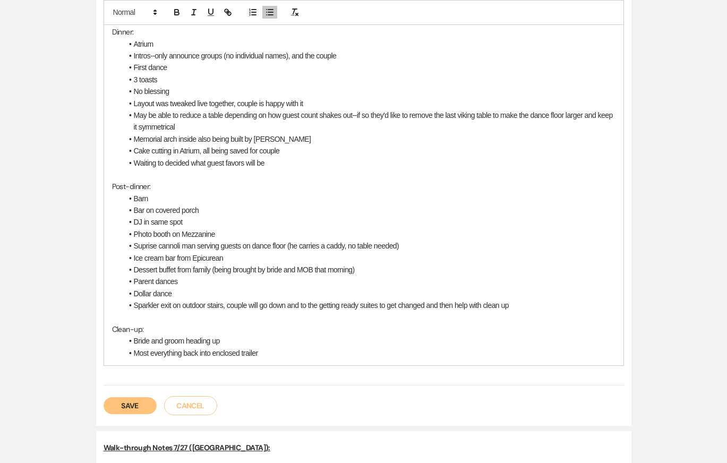
click at [328, 157] on li "Waiting to decided what guest favors will be" at bounding box center [369, 163] width 493 height 12
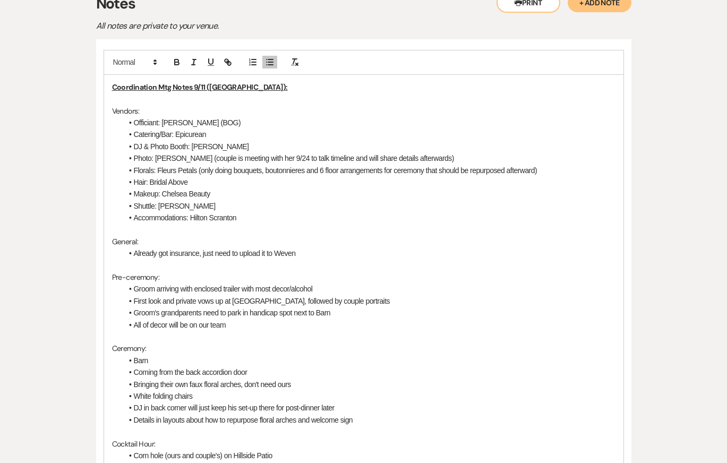
scroll to position [268, 0]
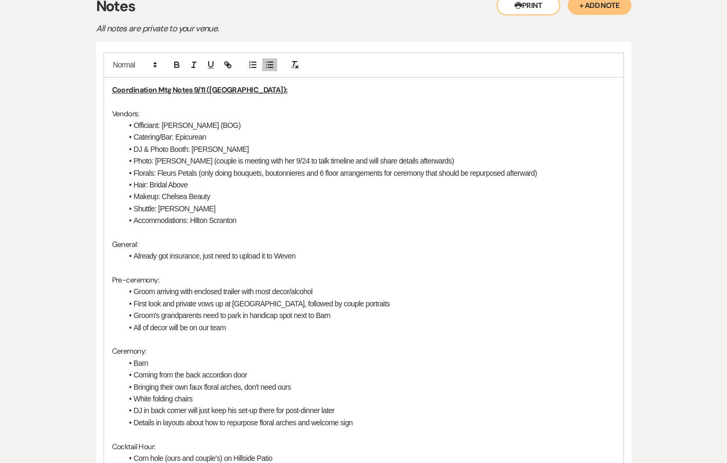
click at [344, 167] on li "Florals: Fleurs Petals (only doing bouquets, boutonnieres and 6 floor arrangeme…" at bounding box center [369, 173] width 493 height 12
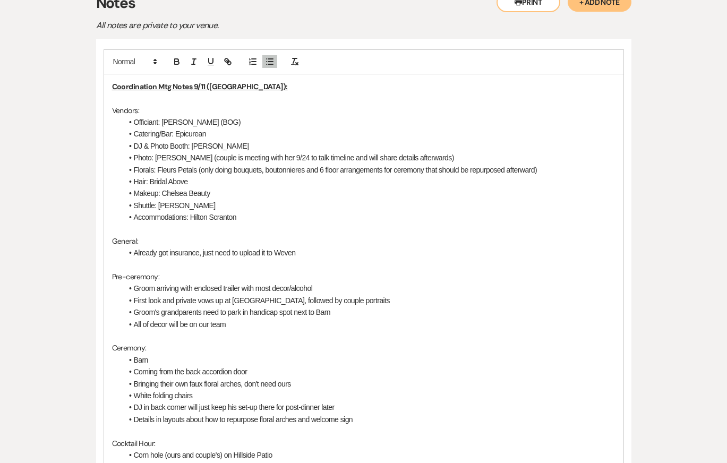
scroll to position [270, 0]
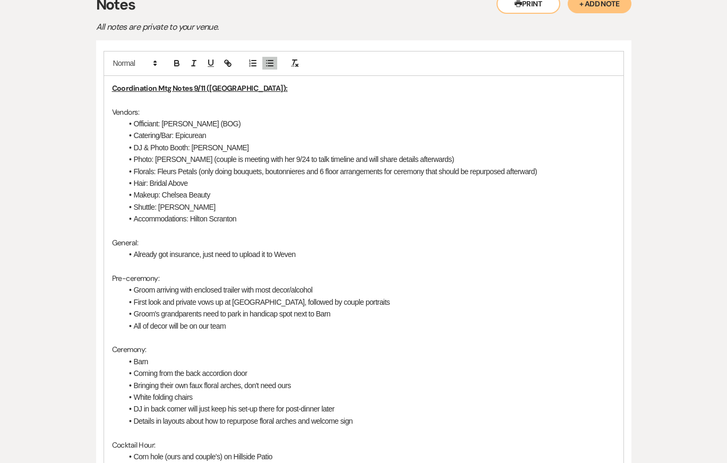
click at [307, 249] on li "Already got insurance, just need to upload it to Weven" at bounding box center [369, 255] width 493 height 12
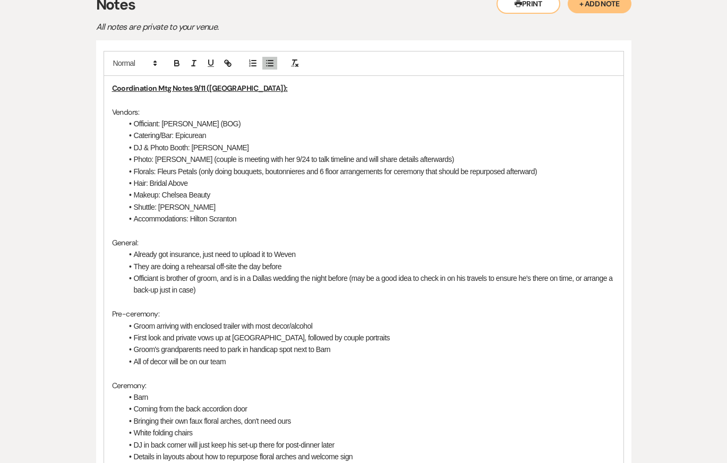
click at [289, 189] on li "Makeup: Chelsea Beauty" at bounding box center [369, 195] width 493 height 12
click at [318, 296] on p at bounding box center [363, 302] width 503 height 12
click at [329, 237] on p "General:" at bounding box center [363, 243] width 503 height 12
click at [390, 308] on p "Pre-ceremony:" at bounding box center [363, 314] width 503 height 12
click at [493, 272] on li "Officiant is brother of groom, and is in a Dallas wedding the night before (may…" at bounding box center [369, 284] width 493 height 24
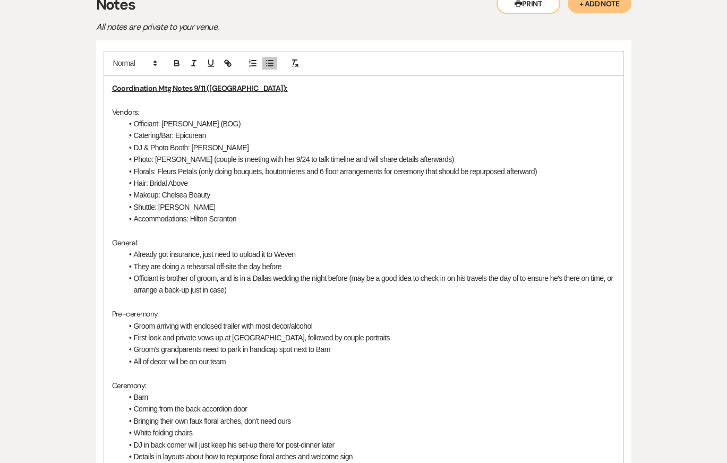
click at [511, 249] on li "Already got insurance, just need to upload it to Weven" at bounding box center [369, 255] width 493 height 12
click at [499, 320] on li "Groom arriving with enclosed trailer with most decor/alcohol" at bounding box center [369, 326] width 493 height 12
click at [133, 272] on li "Officiant is brother of groom, and is in a Dallas wedding the night before (may…" at bounding box center [369, 284] width 493 height 24
click at [177, 189] on li "Makeup: Chelsea Beauty" at bounding box center [369, 195] width 493 height 12
click at [405, 296] on p at bounding box center [363, 302] width 503 height 12
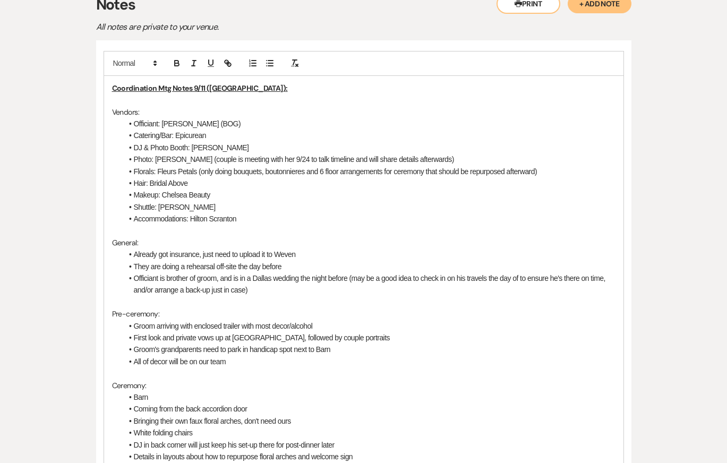
click at [263, 272] on li "Officiant is brother of groom, and is in a Dallas wedding the night before (may…" at bounding box center [369, 284] width 493 height 24
click at [134, 249] on li "Already got insurance, just need to upload it to Weven" at bounding box center [369, 255] width 493 height 12
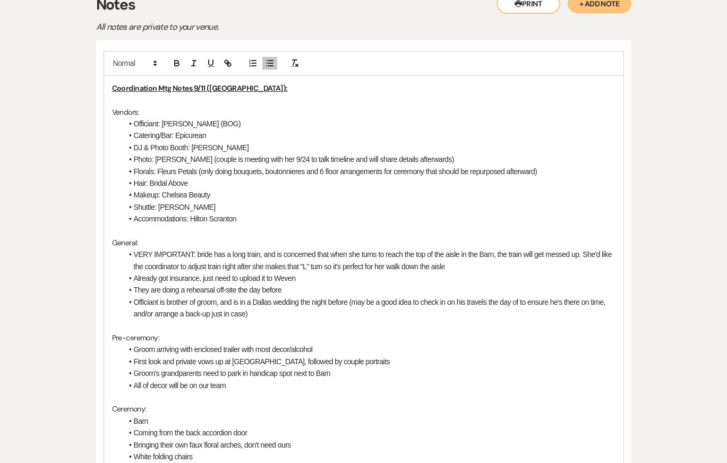
click at [361, 249] on li "VERY IMPORTANT: bride has a long train, and is concerned that when she turns to…" at bounding box center [369, 261] width 493 height 24
click at [506, 249] on li "VERY IMPORTANT: bride has a long train, and is concerned that when she turns to…" at bounding box center [369, 261] width 493 height 24
click at [489, 320] on p at bounding box center [363, 326] width 503 height 12
click at [300, 177] on li "Hair: Bridal Above" at bounding box center [369, 183] width 493 height 12
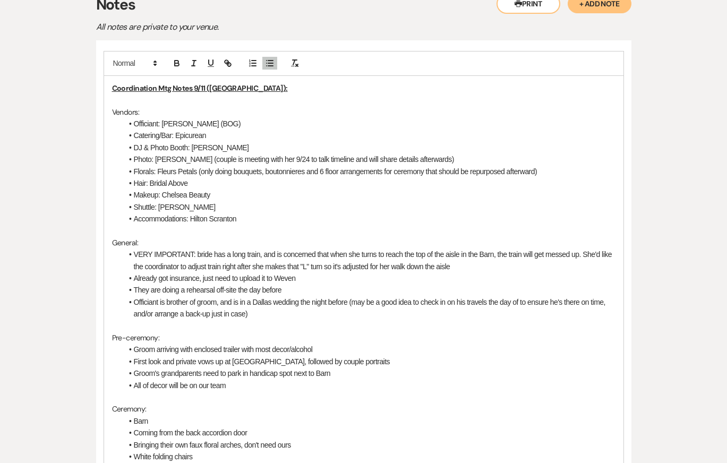
click at [337, 272] on li "Already got insurance, just need to upload it to Weven" at bounding box center [369, 278] width 493 height 12
click at [343, 320] on p at bounding box center [363, 326] width 503 height 12
click at [389, 320] on p at bounding box center [363, 326] width 503 height 12
click at [436, 249] on li "VERY IMPORTANT: bride has a long train, and is concerned that when she turns to…" at bounding box center [369, 261] width 493 height 24
click at [265, 296] on li "Officiant is brother of groom, and is in a Dallas wedding the night before (may…" at bounding box center [369, 308] width 493 height 24
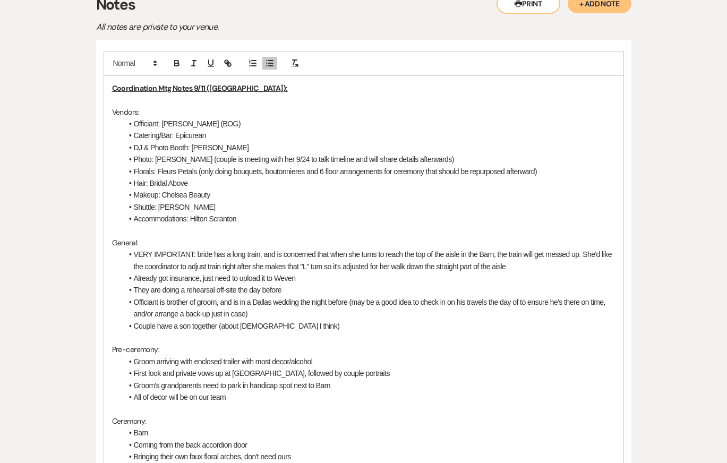
click at [302, 201] on li "Shuttle: [PERSON_NAME]" at bounding box center [369, 207] width 493 height 12
click at [351, 415] on p "Ceremony:" at bounding box center [363, 421] width 503 height 12
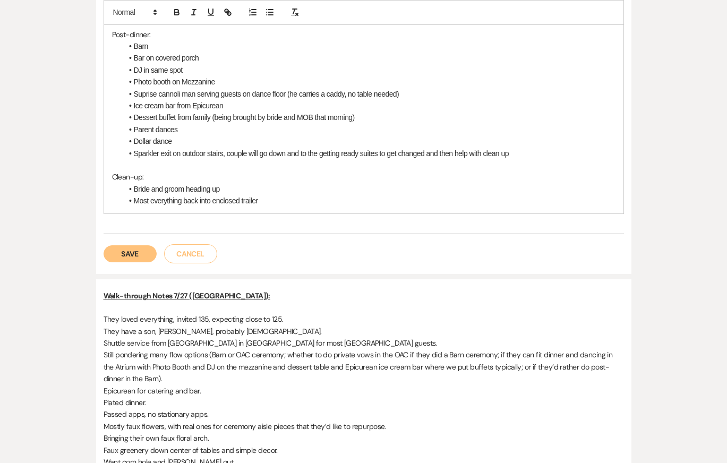
scroll to position [1017, 0]
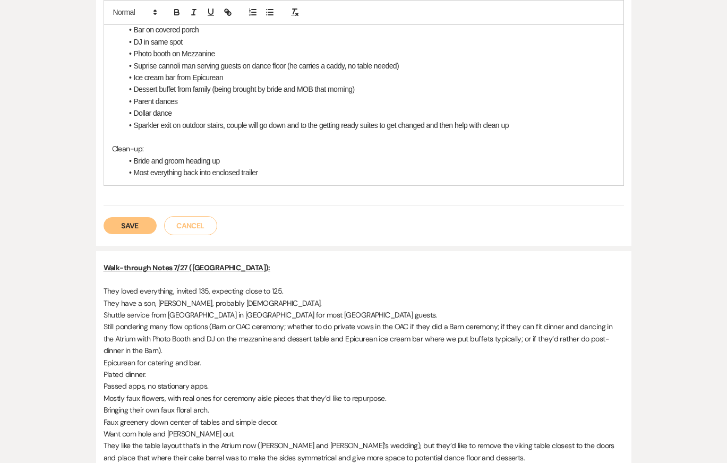
click at [119, 217] on button "Save" at bounding box center [130, 225] width 53 height 17
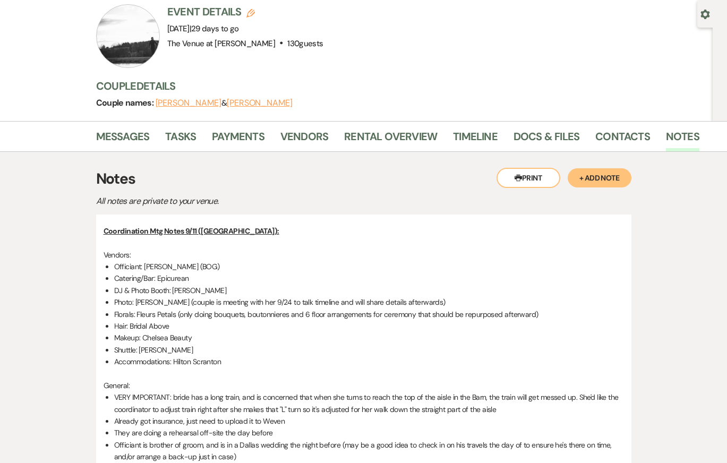
scroll to position [0, 0]
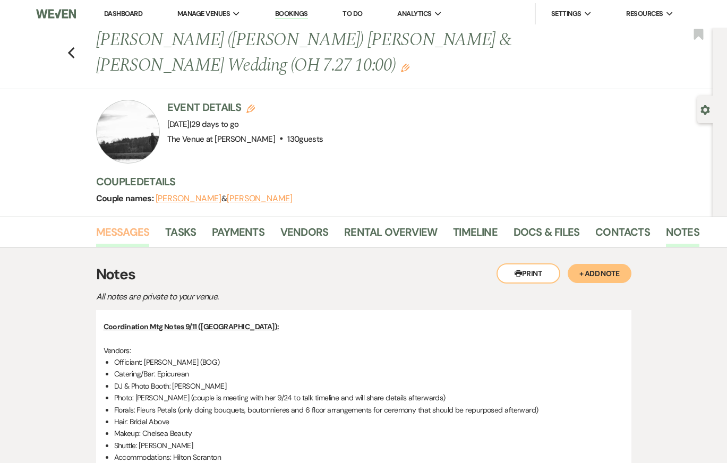
click at [138, 224] on link "Messages" at bounding box center [123, 235] width 54 height 23
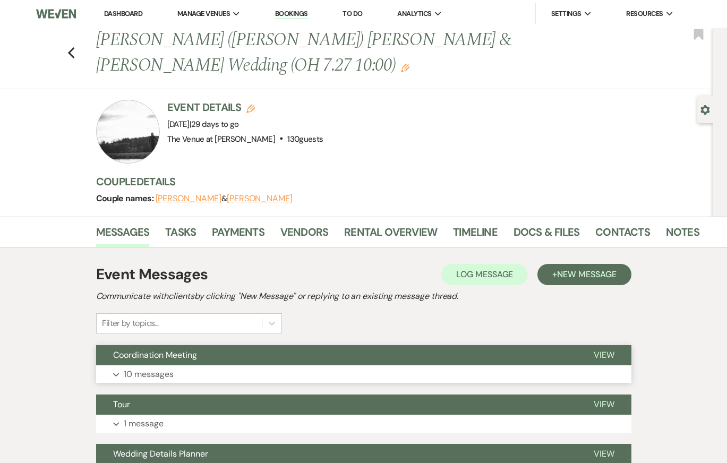
click at [214, 365] on button "Expand 10 messages" at bounding box center [363, 374] width 535 height 18
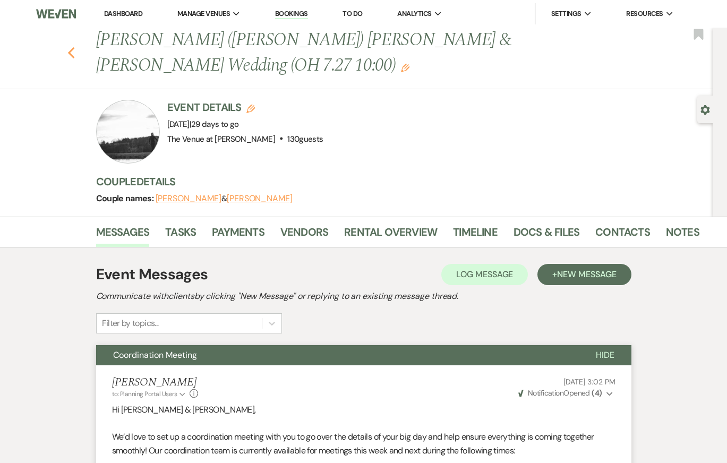
click at [72, 47] on icon "Previous" at bounding box center [71, 53] width 8 height 13
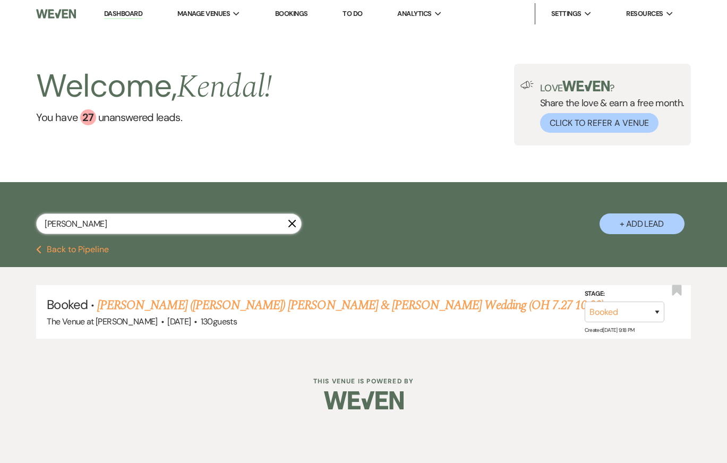
click at [96, 221] on input "[PERSON_NAME]" at bounding box center [169, 223] width 266 height 21
type input "welsh"
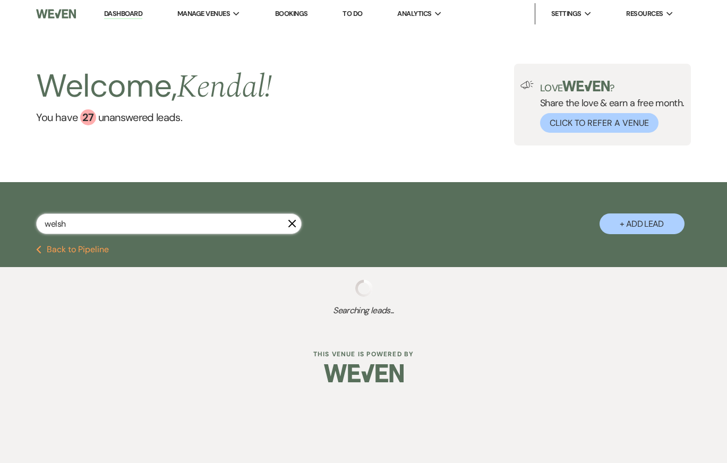
select select "8"
select select "4"
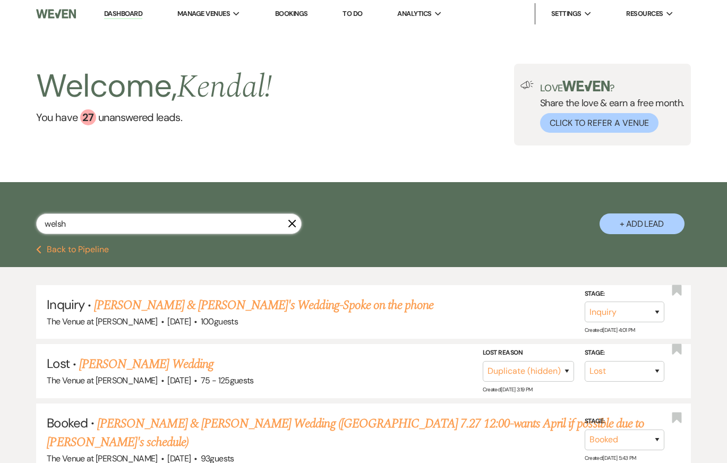
scroll to position [79, 0]
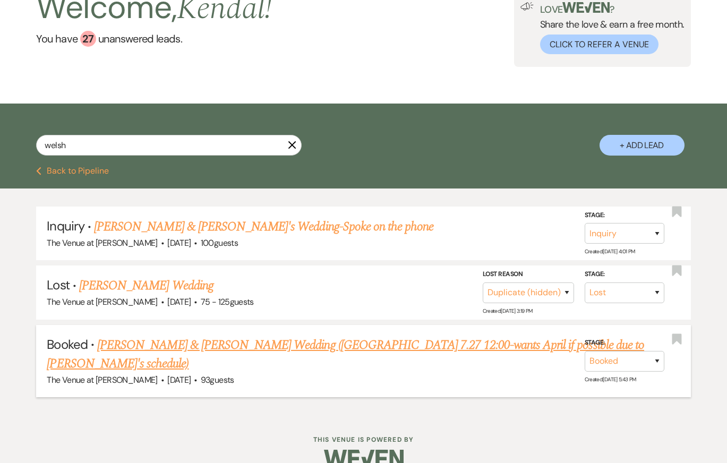
click at [236, 347] on link "[PERSON_NAME] & [PERSON_NAME] Wedding ([GEOGRAPHIC_DATA] 7.27 12:00-wants April…" at bounding box center [345, 355] width 597 height 38
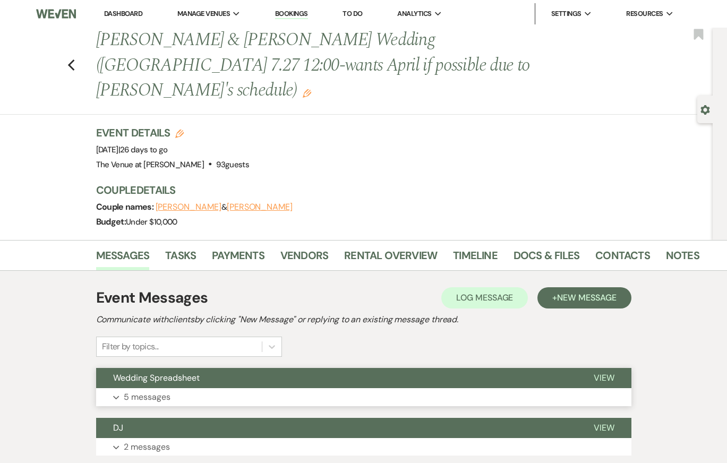
click at [235, 388] on button "Expand 5 messages" at bounding box center [363, 397] width 535 height 18
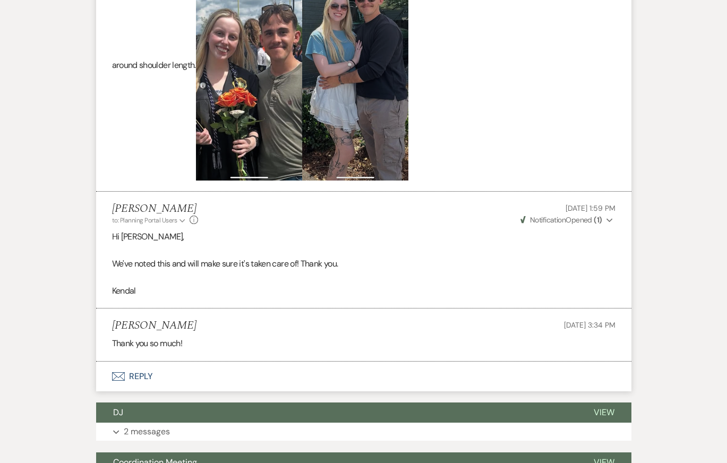
scroll to position [905, 0]
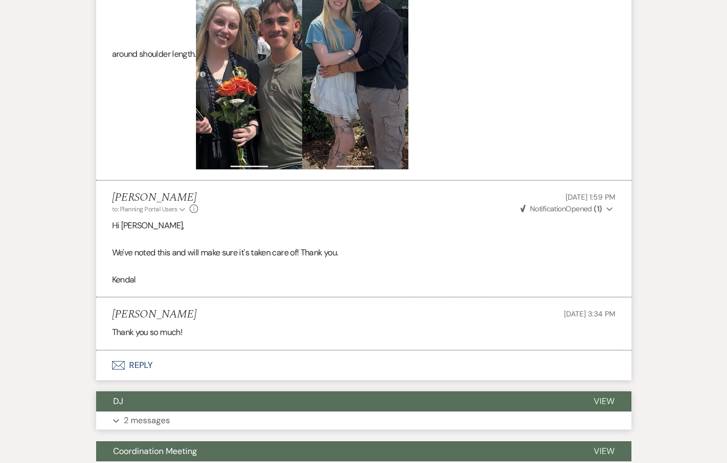
click at [302, 412] on button "Expand 2 messages" at bounding box center [363, 421] width 535 height 18
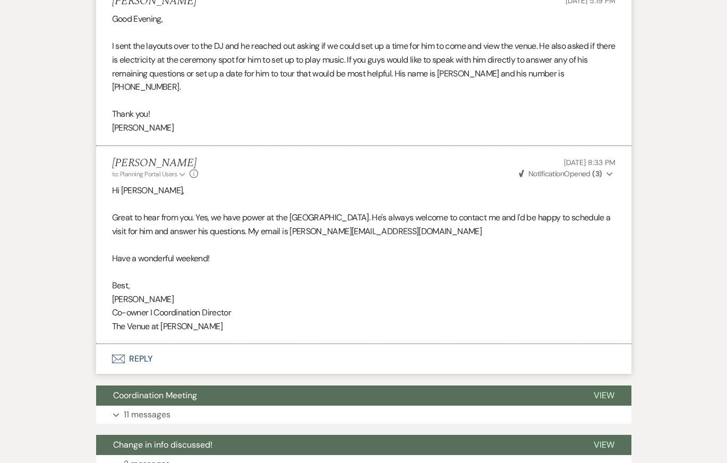
scroll to position [1334, 0]
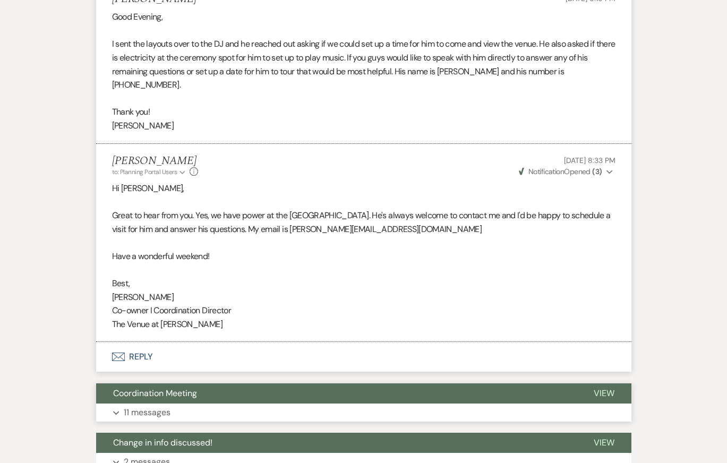
click at [288, 404] on button "Expand 11 messages" at bounding box center [363, 413] width 535 height 18
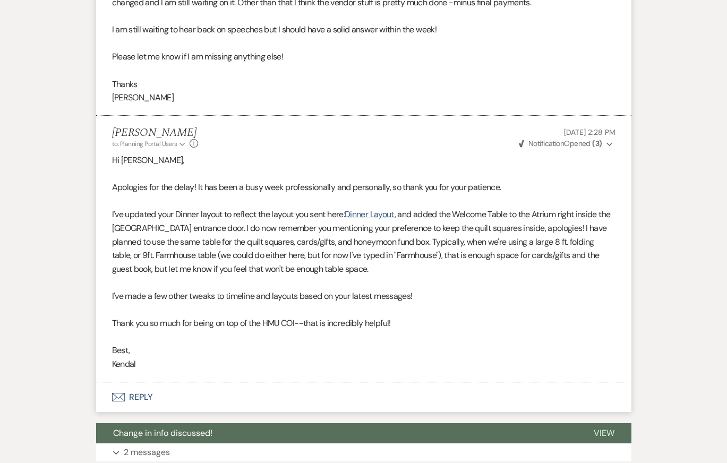
scroll to position [3996, 0]
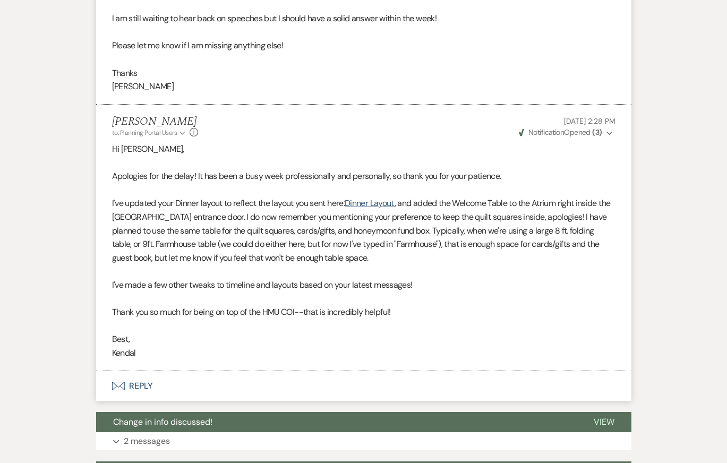
scroll to position [4035, 0]
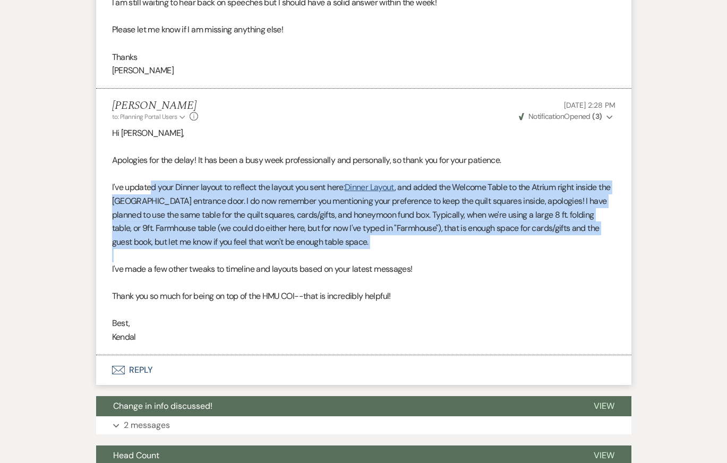
drag, startPoint x: 150, startPoint y: 149, endPoint x: 168, endPoint y: 211, distance: 65.1
click at [169, 212] on div "Hi [PERSON_NAME], Apologies for the delay! It has been a busy week professional…" at bounding box center [363, 235] width 503 height 218
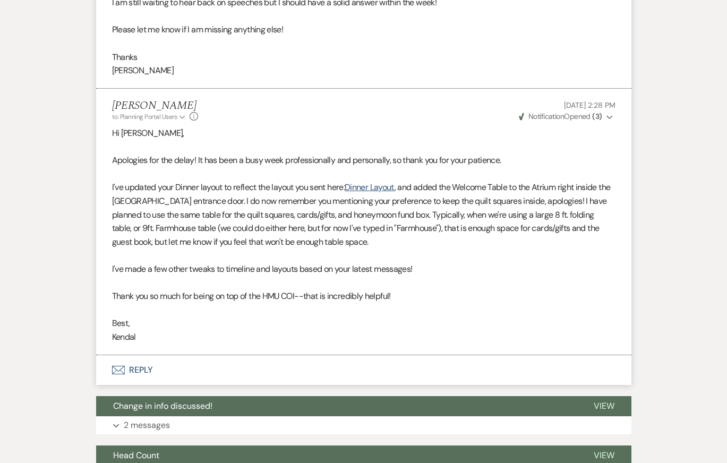
click at [199, 303] on p at bounding box center [363, 310] width 503 height 14
click at [183, 249] on p at bounding box center [363, 256] width 503 height 14
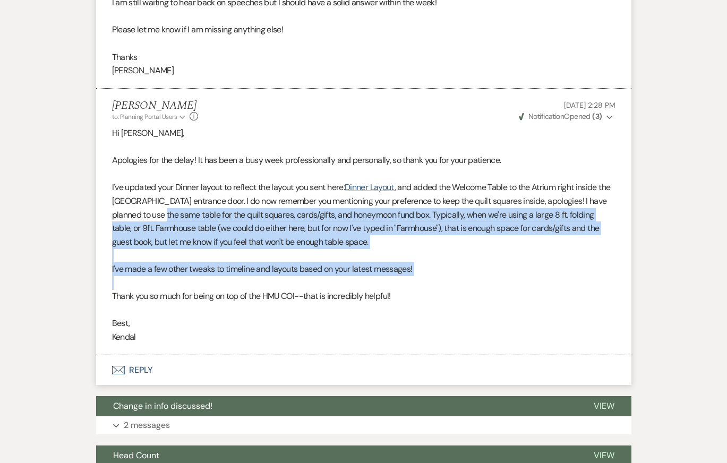
drag, startPoint x: 188, startPoint y: 175, endPoint x: 234, endPoint y: 246, distance: 85.3
click at [235, 247] on div "Hi [PERSON_NAME], Apologies for the delay! It has been a busy week professional…" at bounding box center [363, 235] width 503 height 218
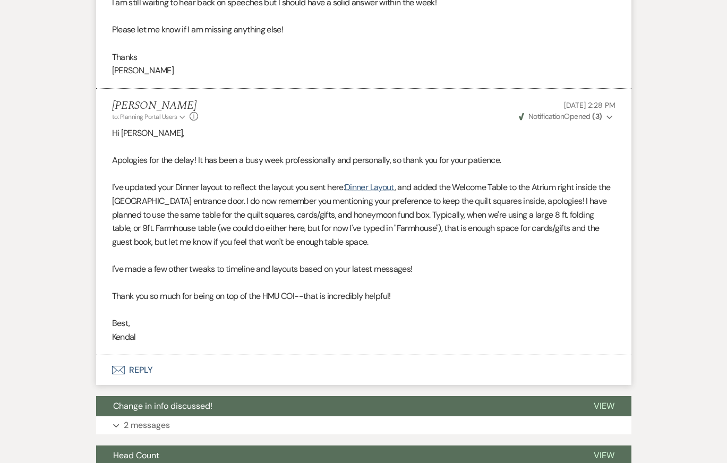
click at [242, 289] on p "Thank you so much for being on top of the HMU COI--that is incredibly helpful!" at bounding box center [363, 296] width 503 height 14
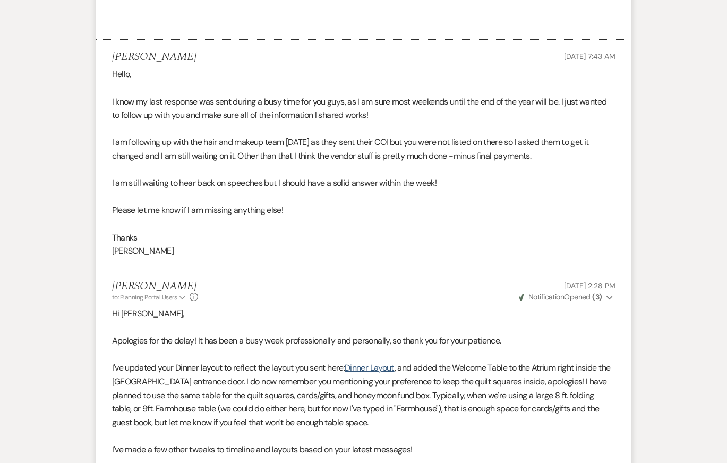
scroll to position [3727, 0]
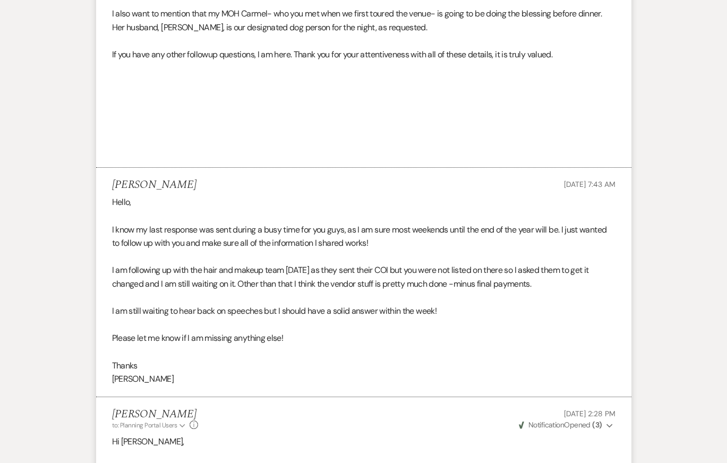
click at [332, 291] on p at bounding box center [363, 298] width 503 height 14
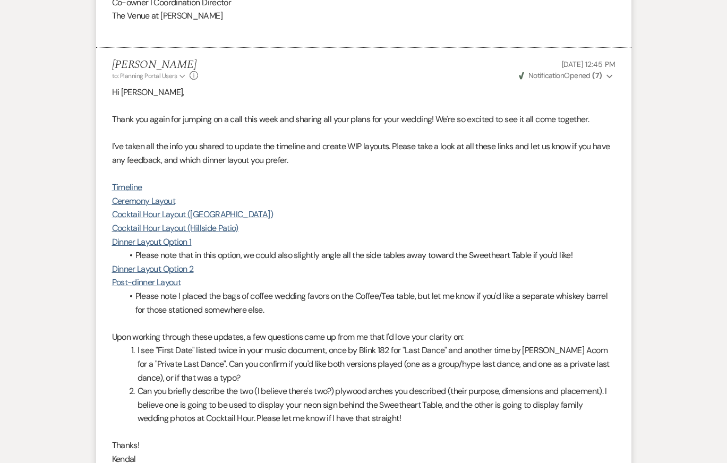
scroll to position [2847, 0]
click at [337, 289] on li "Please note I placed the bags of coffee wedding favors on the Coffee/Tea table,…" at bounding box center [369, 302] width 493 height 27
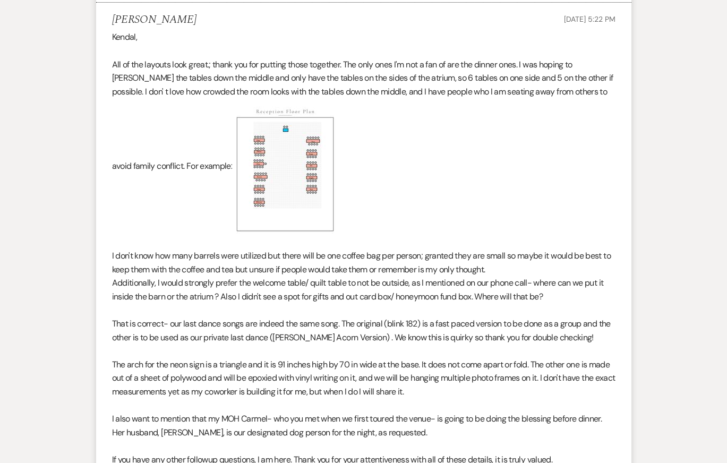
scroll to position [3323, 0]
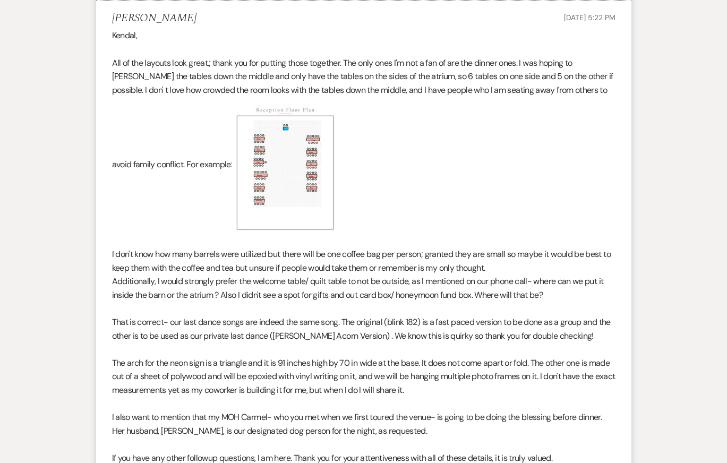
click at [350, 397] on p at bounding box center [363, 404] width 503 height 14
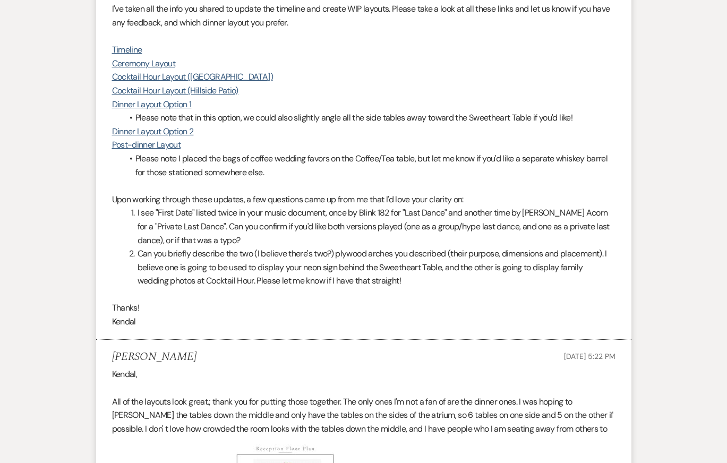
scroll to position [2969, 0]
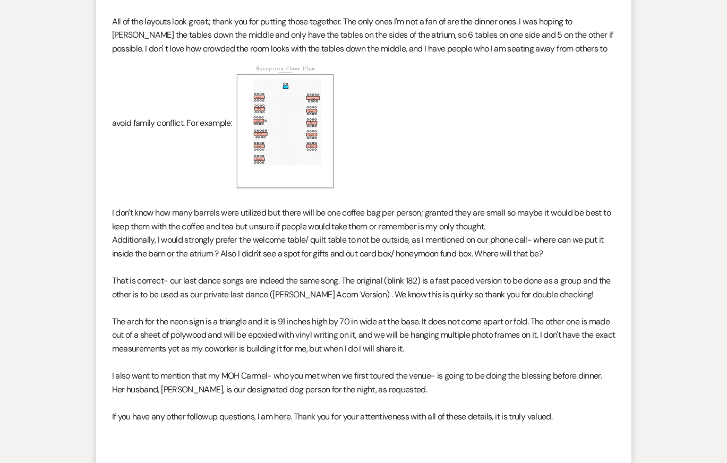
click at [319, 315] on p "The arch for the neon sign is a triangle and it is 91 inches high by 70 in wide…" at bounding box center [363, 335] width 503 height 41
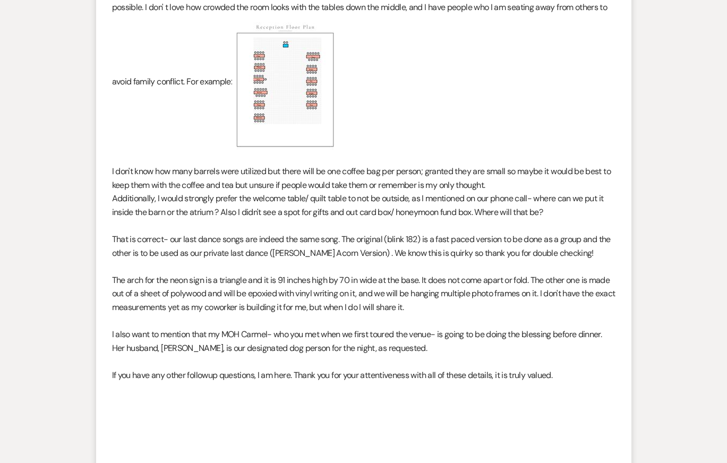
scroll to position [3407, 0]
click at [318, 272] on p "The arch for the neon sign is a triangle and it is 91 inches high by 70 in wide…" at bounding box center [363, 292] width 503 height 41
click at [319, 327] on p "I also want to mention that my MOH Carmel- who you met when we first toured the…" at bounding box center [363, 340] width 503 height 27
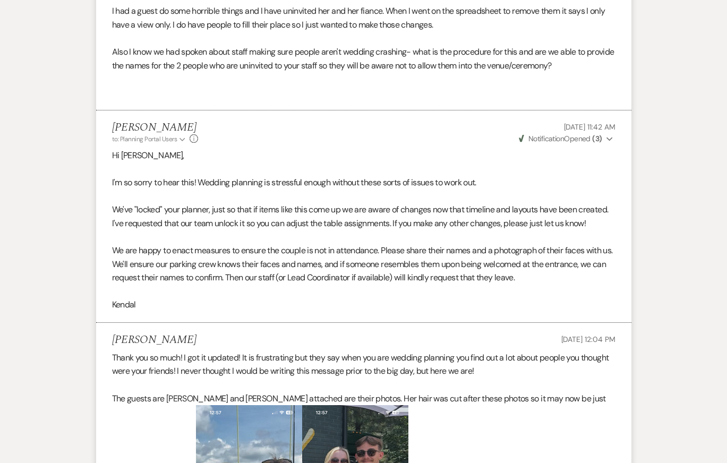
scroll to position [0, 0]
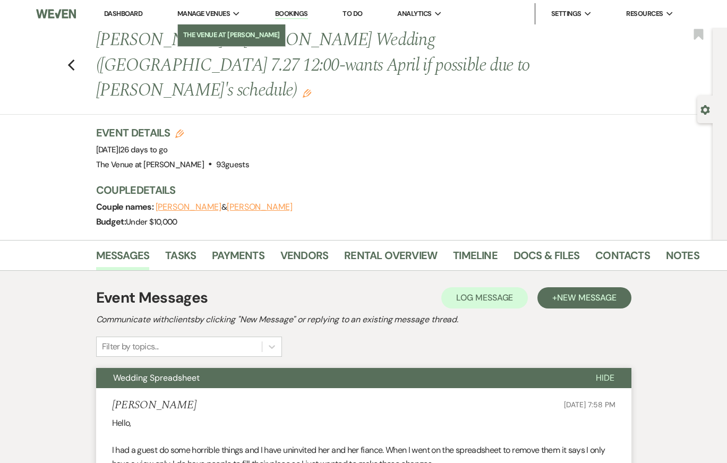
click at [215, 38] on li "The Venue at [PERSON_NAME]" at bounding box center [231, 35] width 97 height 11
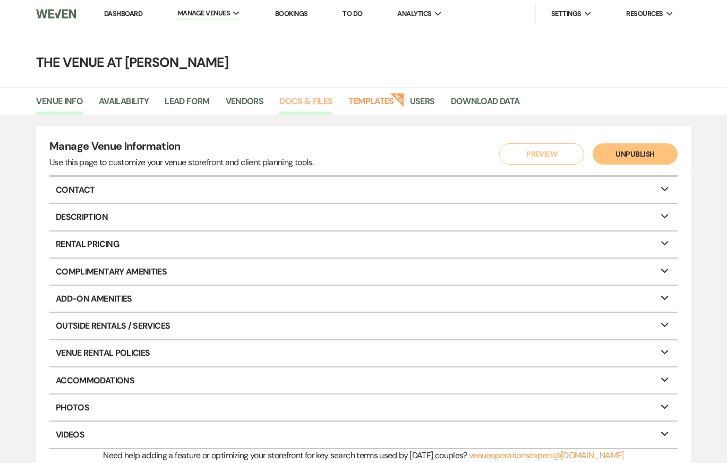
click at [329, 98] on link "Docs & Files" at bounding box center [305, 105] width 53 height 20
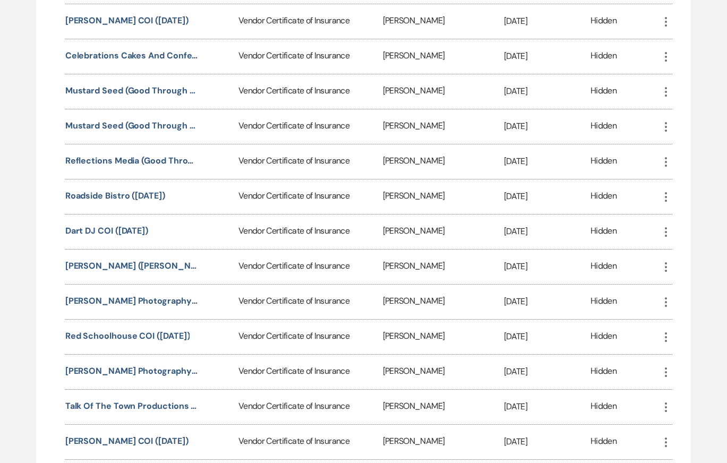
scroll to position [528, 0]
